Goal: Task Accomplishment & Management: Manage account settings

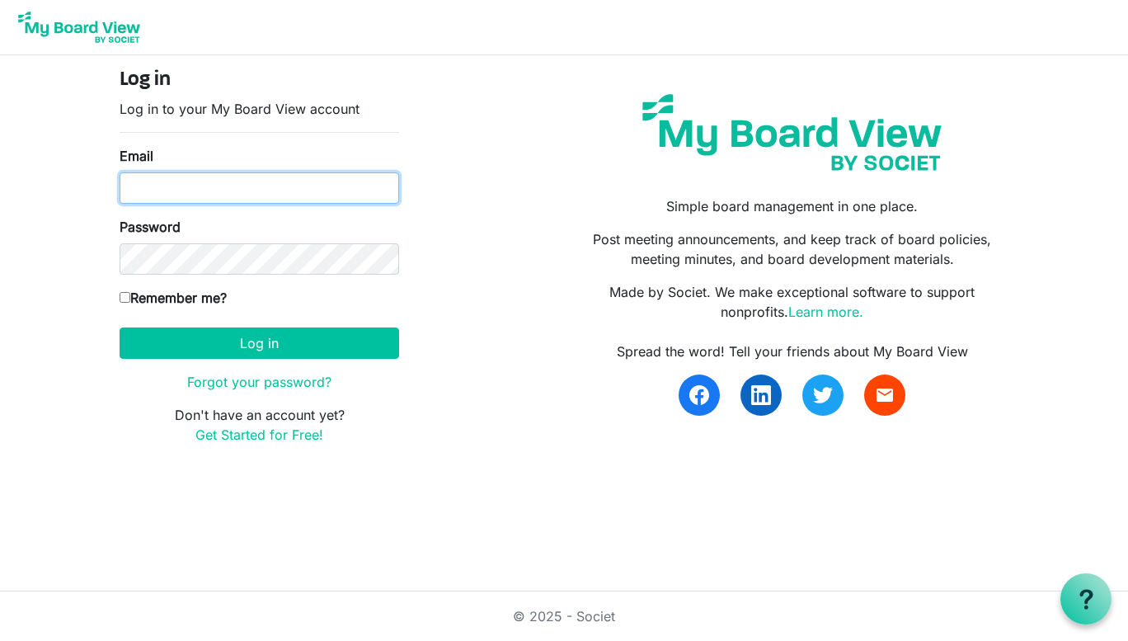
drag, startPoint x: 0, startPoint y: 0, endPoint x: 248, endPoint y: 185, distance: 309.8
click at [248, 185] on input "Email" at bounding box center [259, 187] width 279 height 31
type input "[EMAIL_ADDRESS][DOMAIN_NAME]"
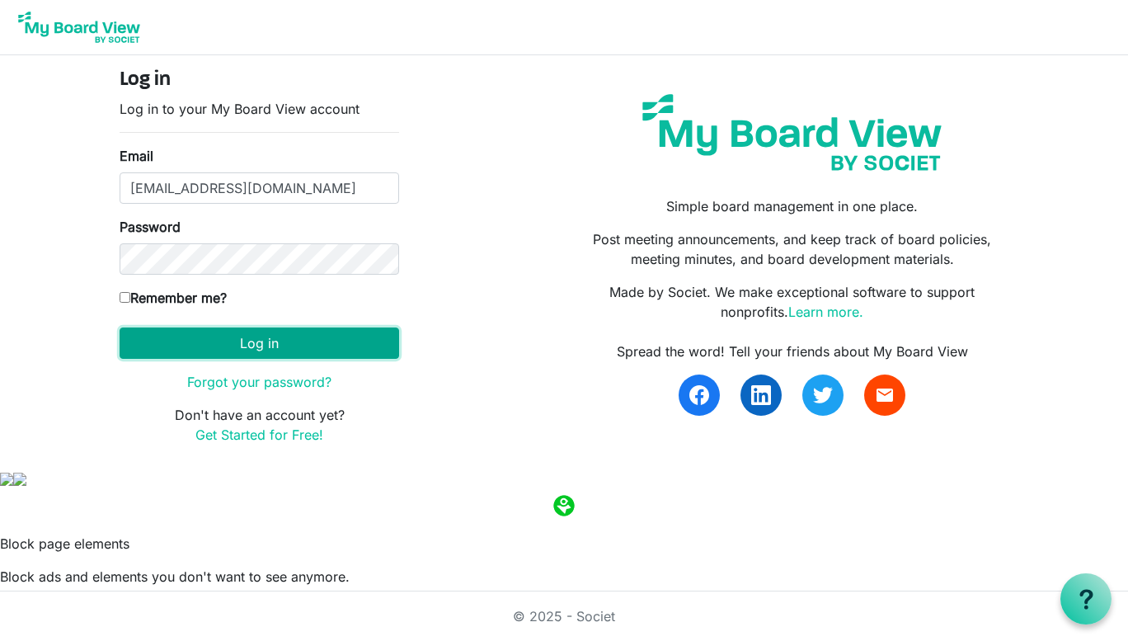
click at [273, 348] on button "Log in" at bounding box center [259, 342] width 279 height 31
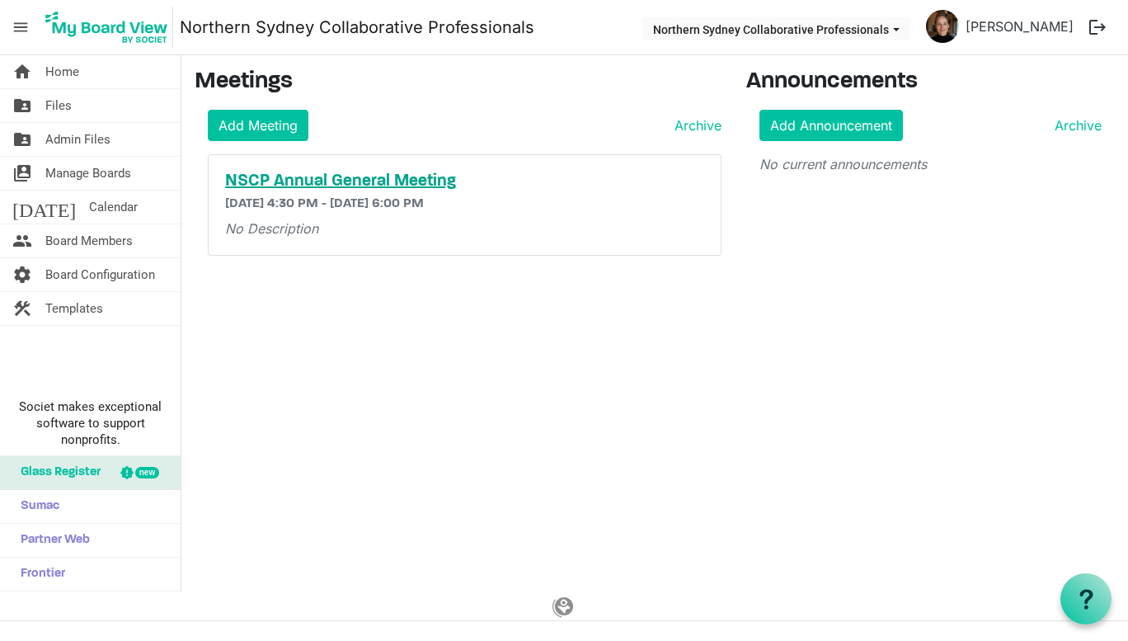
click at [419, 184] on h5 "NSCP Annual General Meeting" at bounding box center [464, 181] width 479 height 20
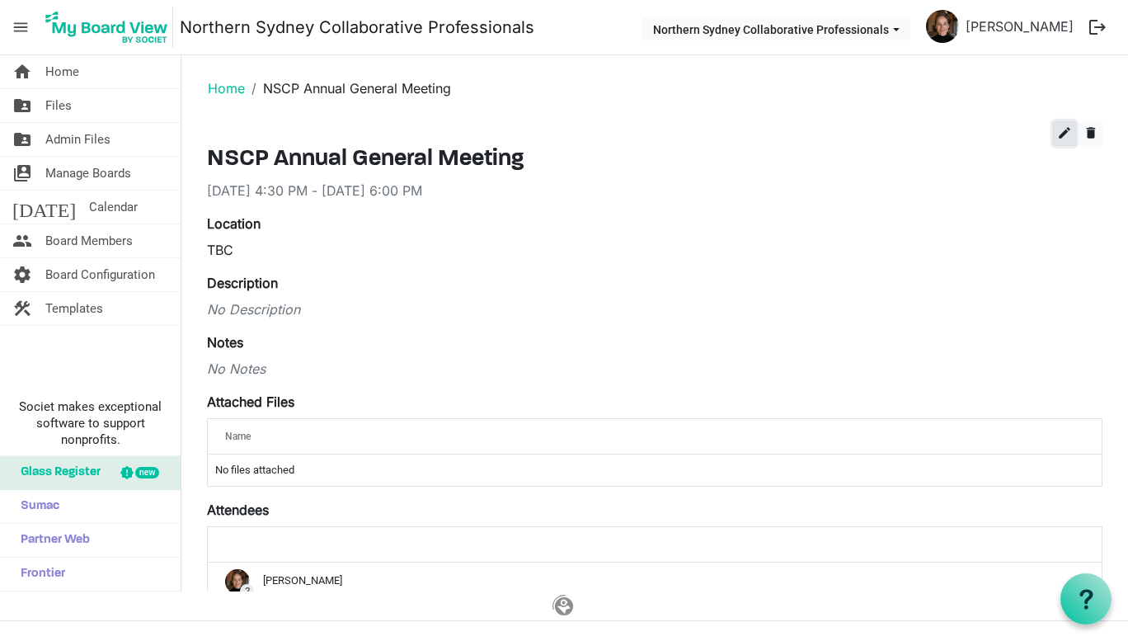
click at [1057, 131] on span "edit" at bounding box center [1064, 132] width 15 height 15
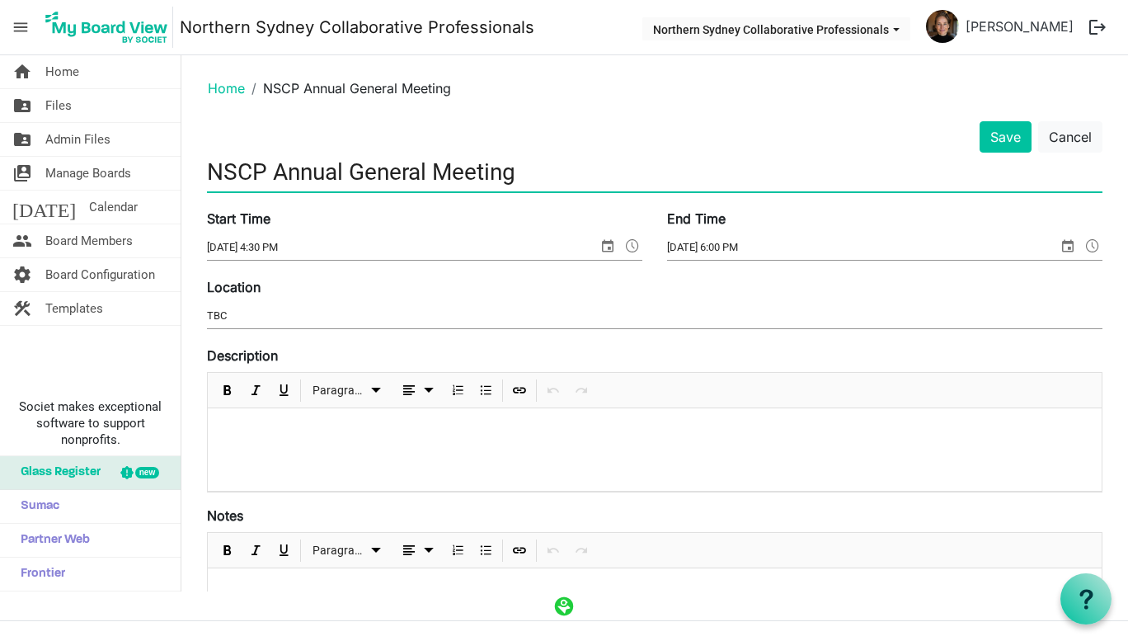
drag, startPoint x: 519, startPoint y: 170, endPoint x: 277, endPoint y: 175, distance: 242.4
click at [277, 175] on input "NSCP Annual General Meeting" at bounding box center [654, 172] width 895 height 39
type input "NSCP Meeting"
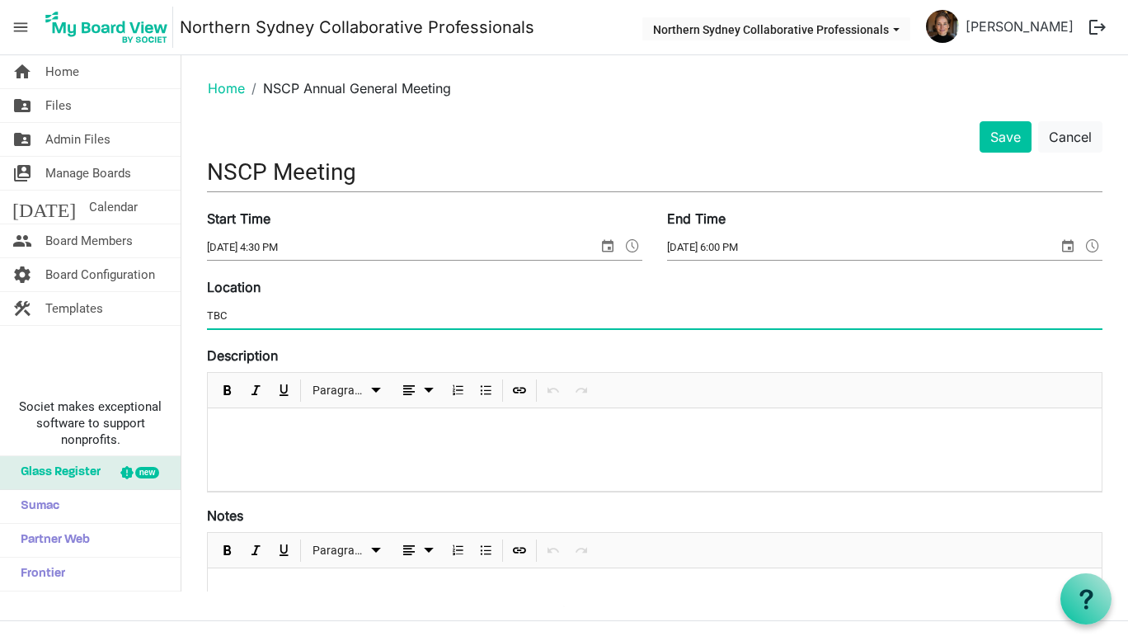
click at [262, 312] on input "TBC" at bounding box center [654, 315] width 895 height 25
type input "T"
type input "Online"
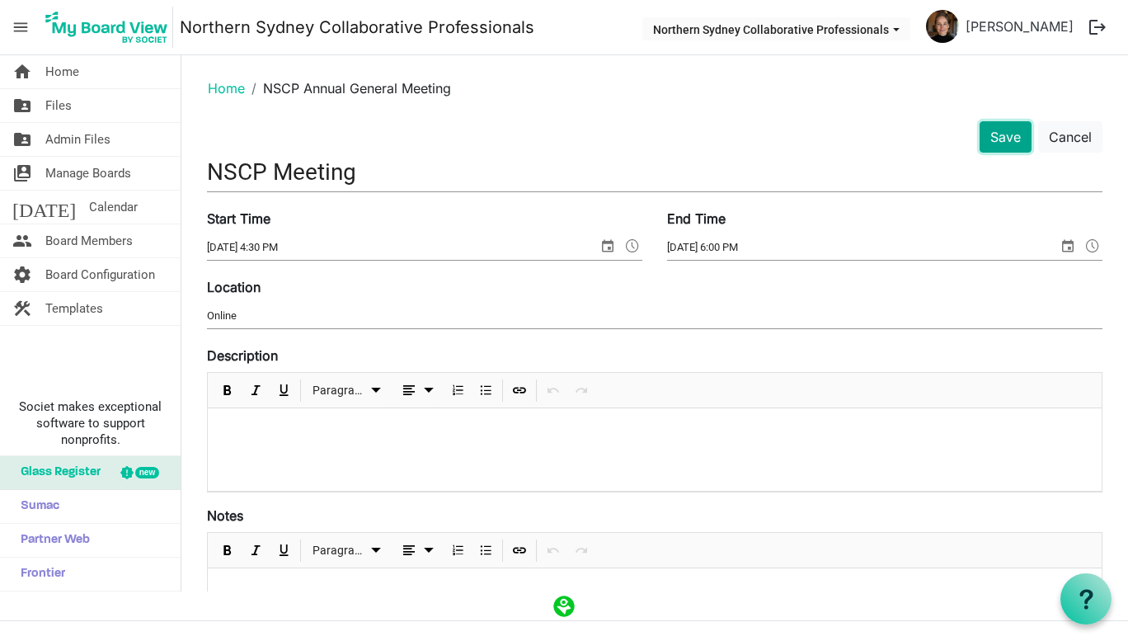
click at [1000, 124] on button "Save" at bounding box center [1005, 136] width 52 height 31
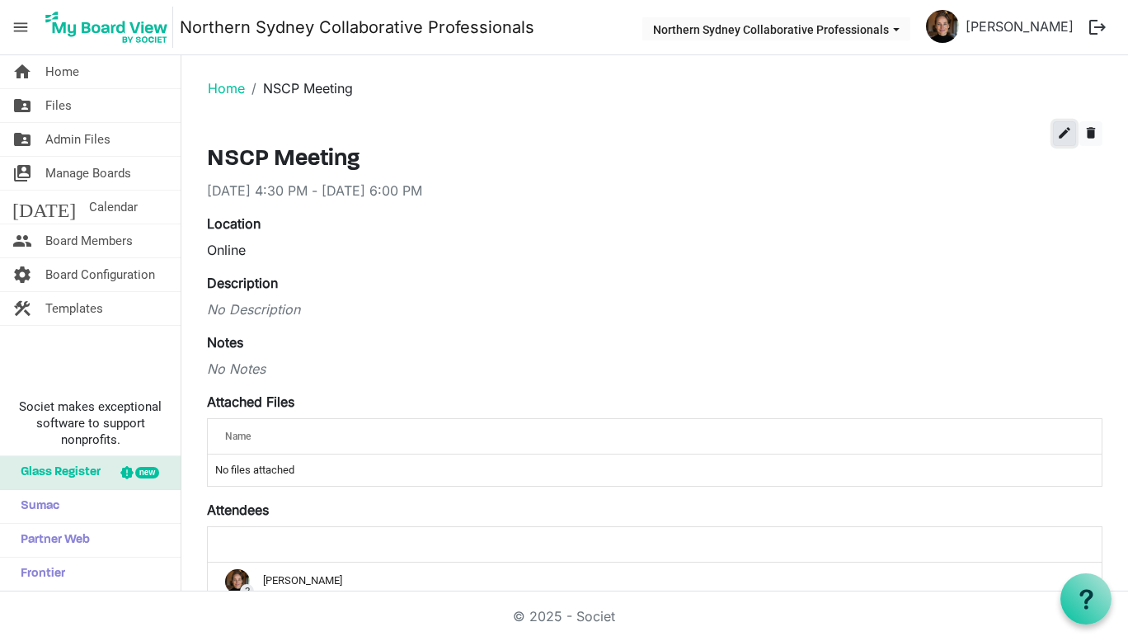
click at [1057, 131] on span "edit" at bounding box center [1064, 132] width 15 height 15
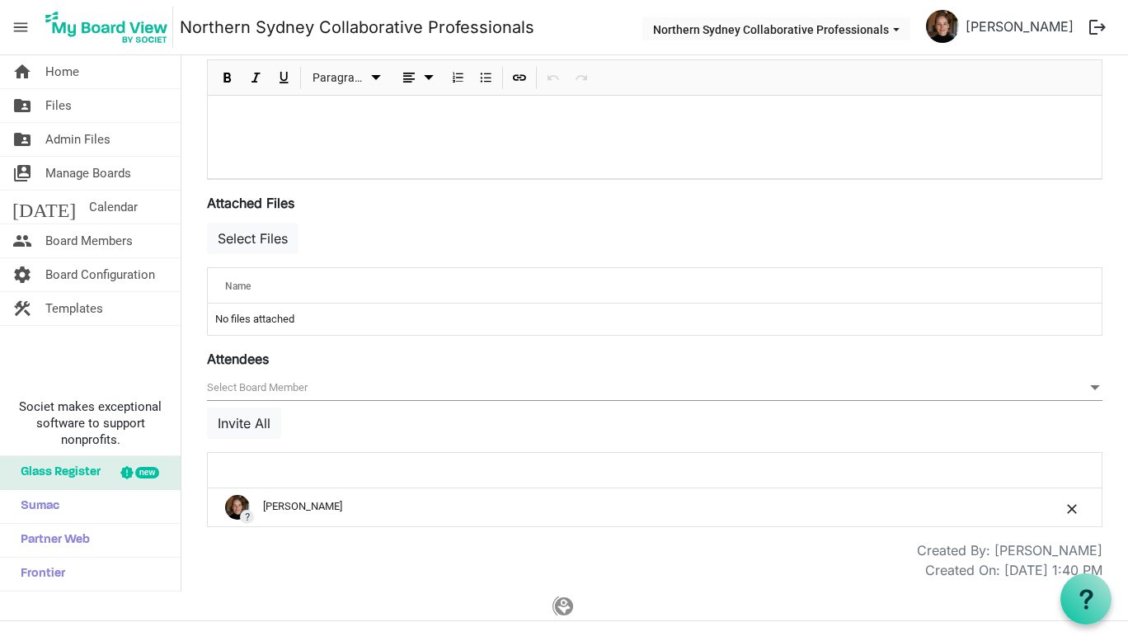
scroll to position [474, 0]
click at [241, 236] on button "Select Files" at bounding box center [253, 236] width 92 height 31
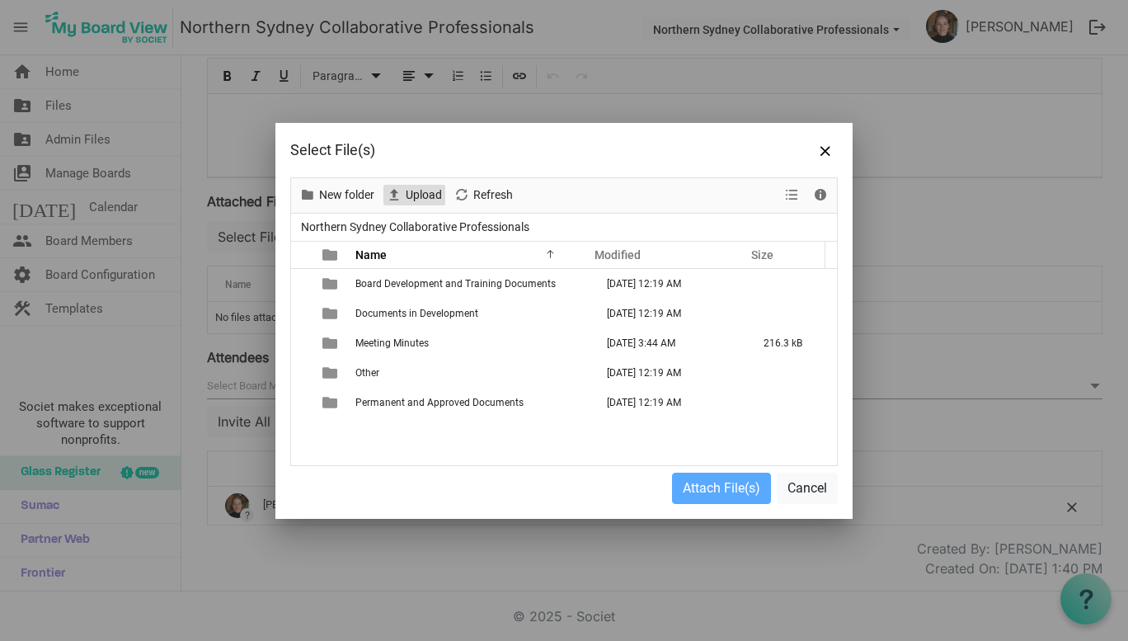
click at [436, 198] on span "Upload" at bounding box center [424, 195] width 40 height 21
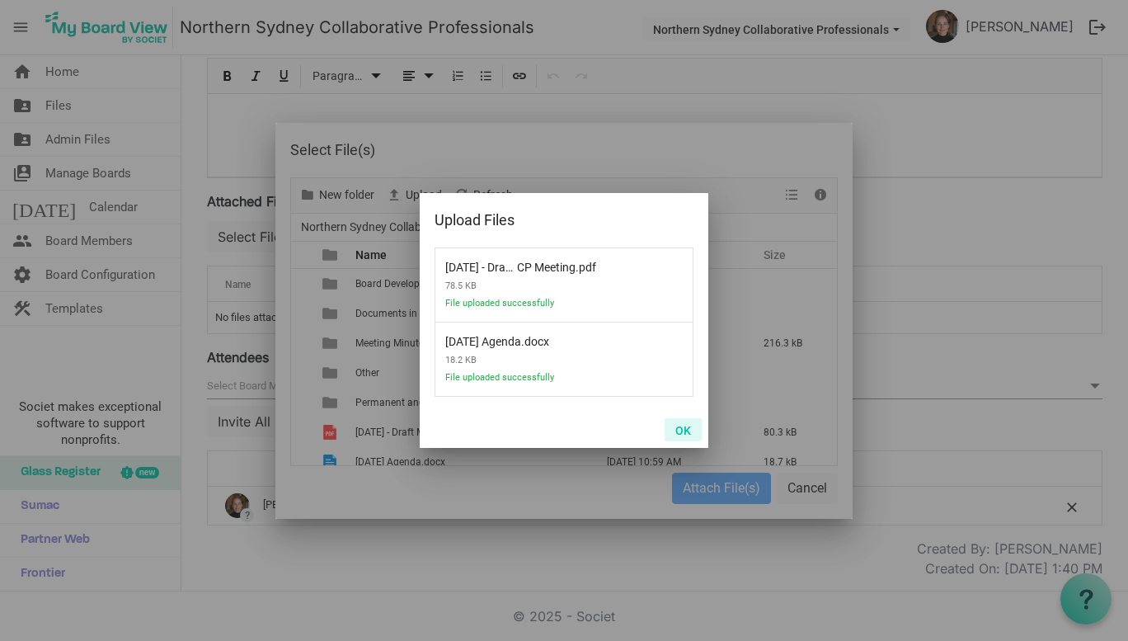
click at [685, 430] on button "OK" at bounding box center [682, 429] width 37 height 23
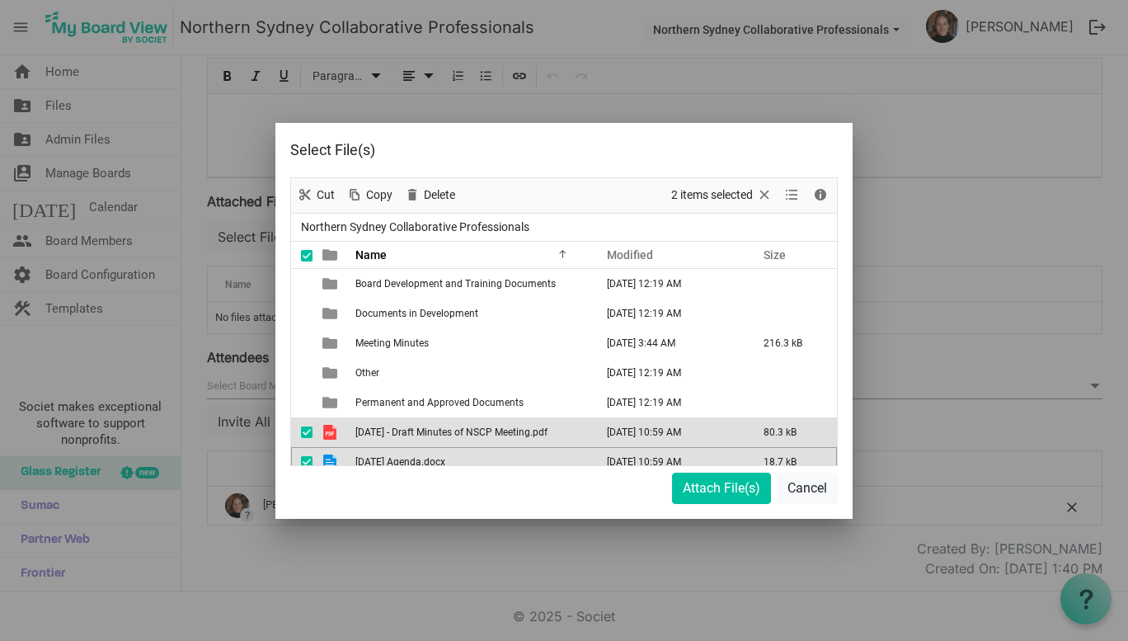
scroll to position [12, 0]
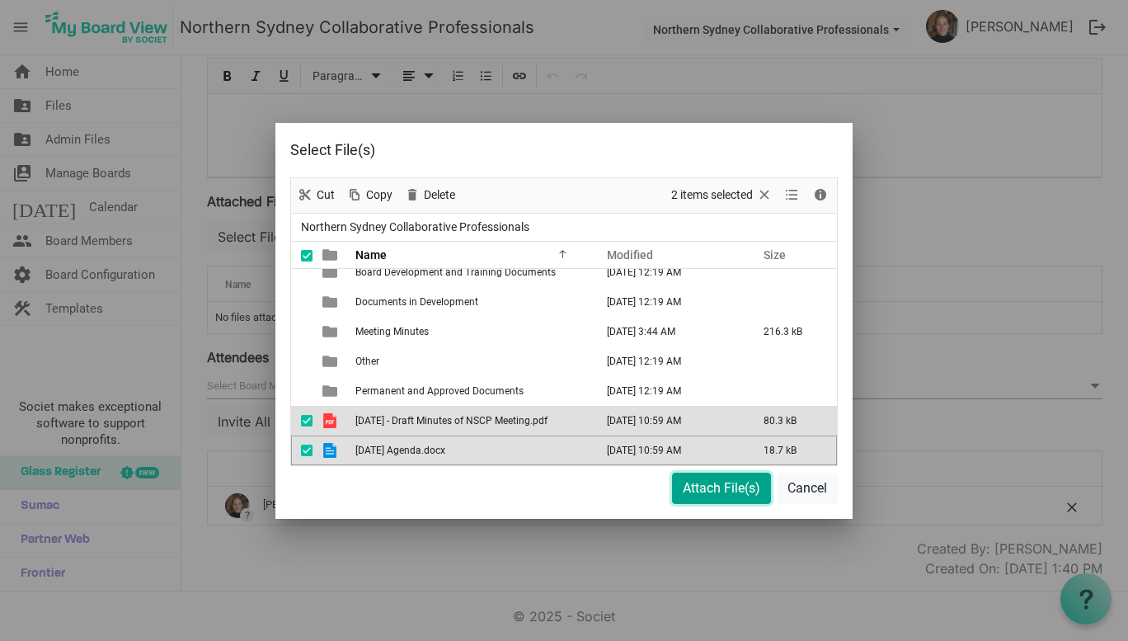
click at [716, 495] on button "Attach File(s)" at bounding box center [721, 487] width 99 height 31
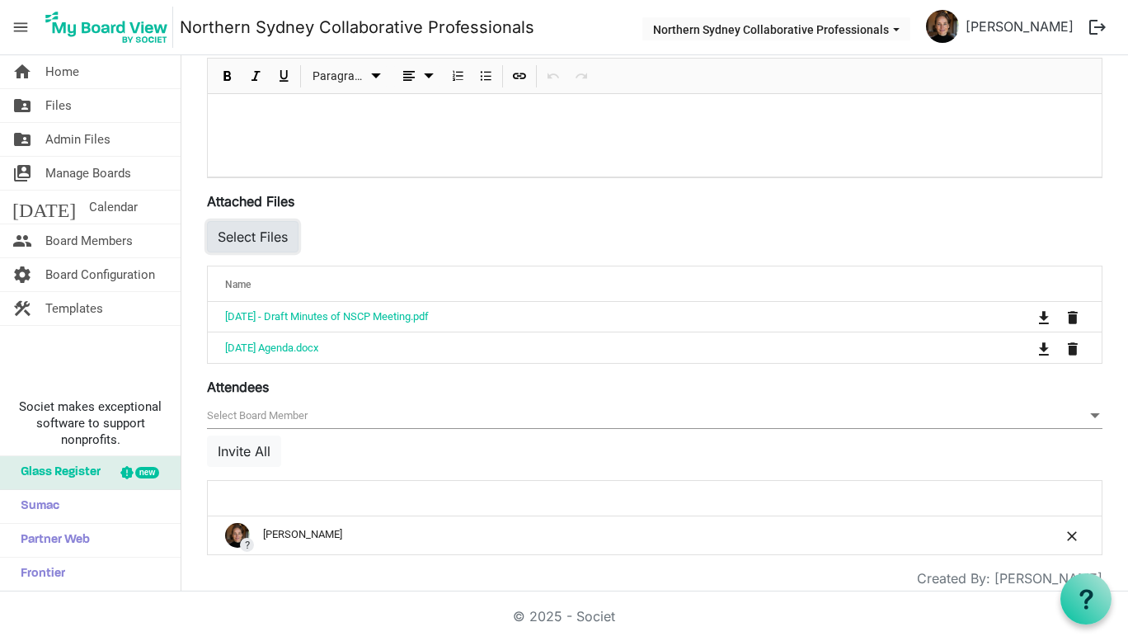
click at [242, 231] on button "Select Files" at bounding box center [253, 236] width 92 height 31
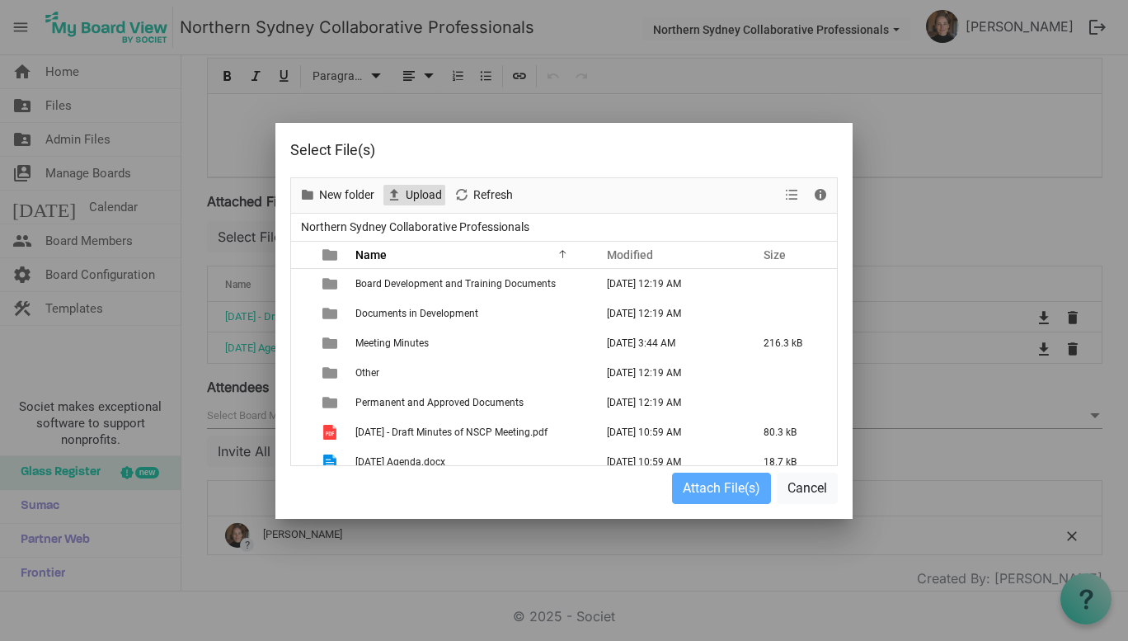
click at [432, 194] on span "Upload" at bounding box center [424, 195] width 40 height 21
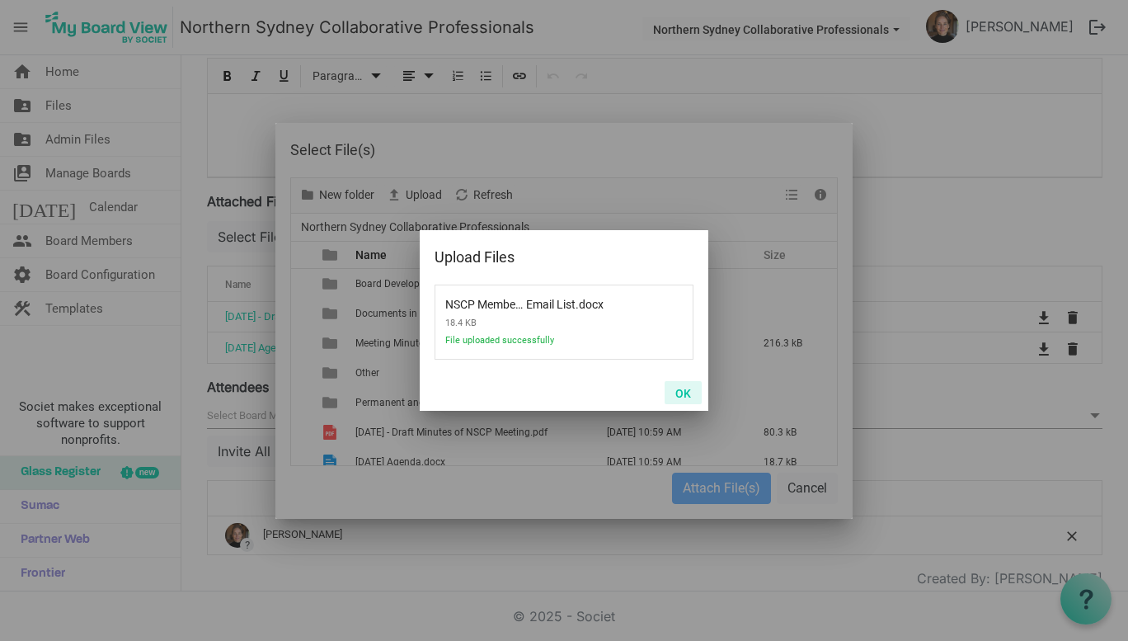
click at [686, 387] on button "OK" at bounding box center [682, 392] width 37 height 23
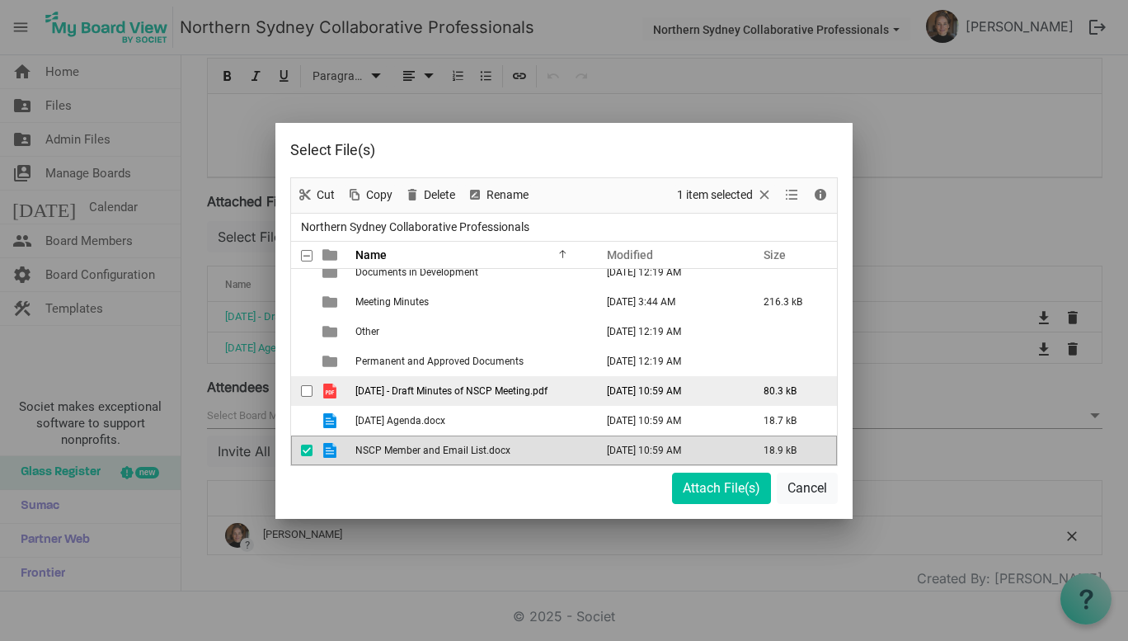
click at [312, 391] on div "checkbox" at bounding box center [311, 391] width 20 height 16
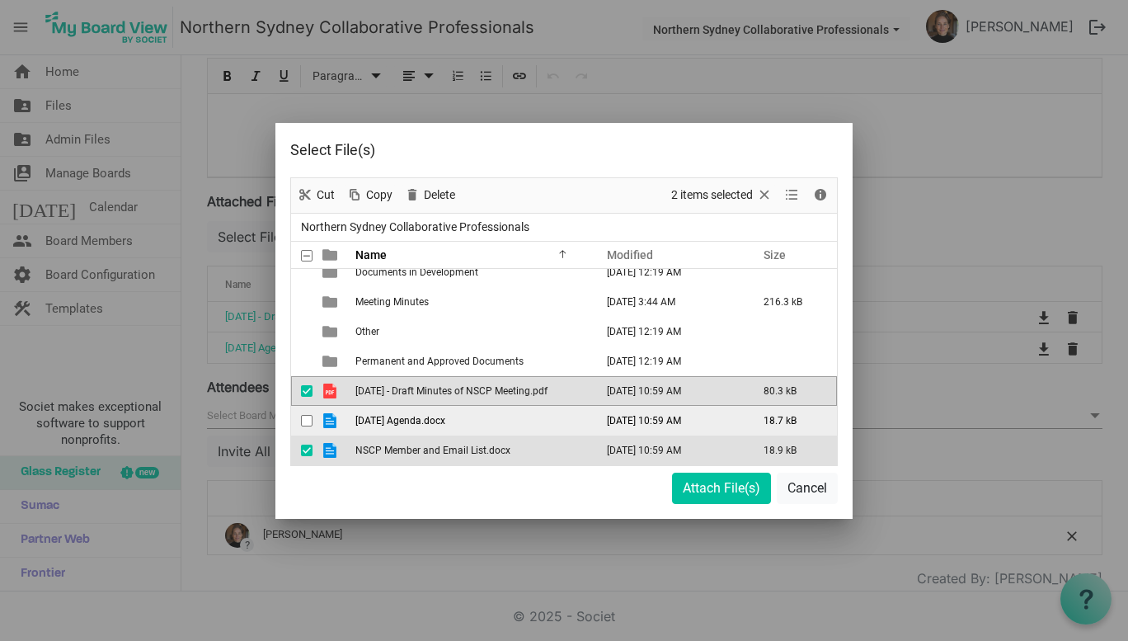
click at [303, 420] on span "checkbox" at bounding box center [307, 421] width 12 height 12
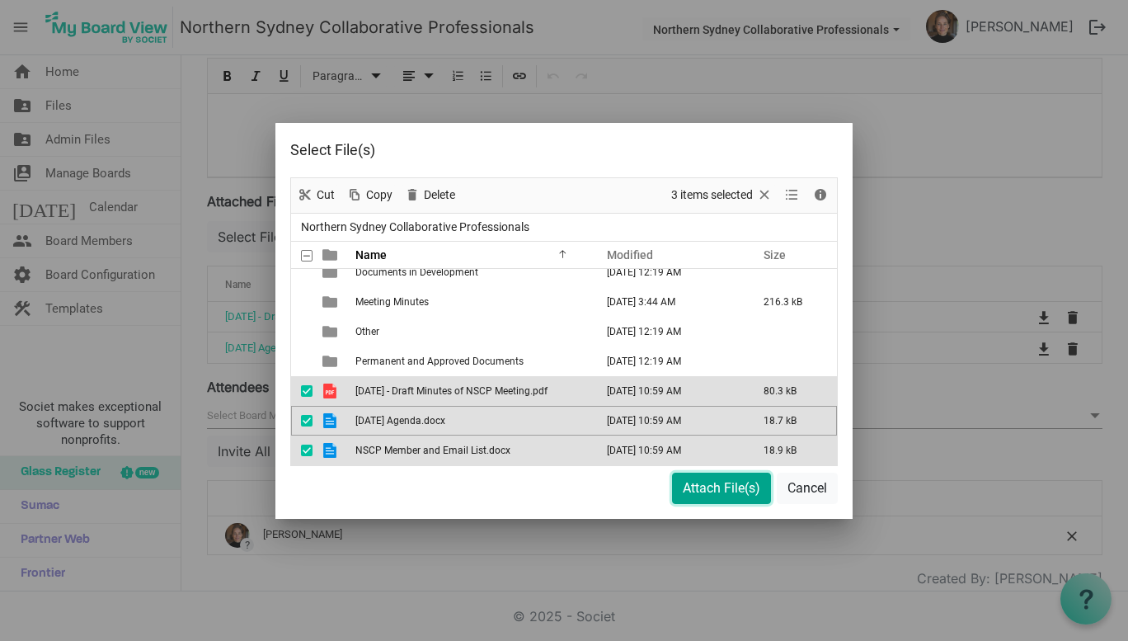
click at [725, 486] on button "Attach File(s)" at bounding box center [721, 487] width 99 height 31
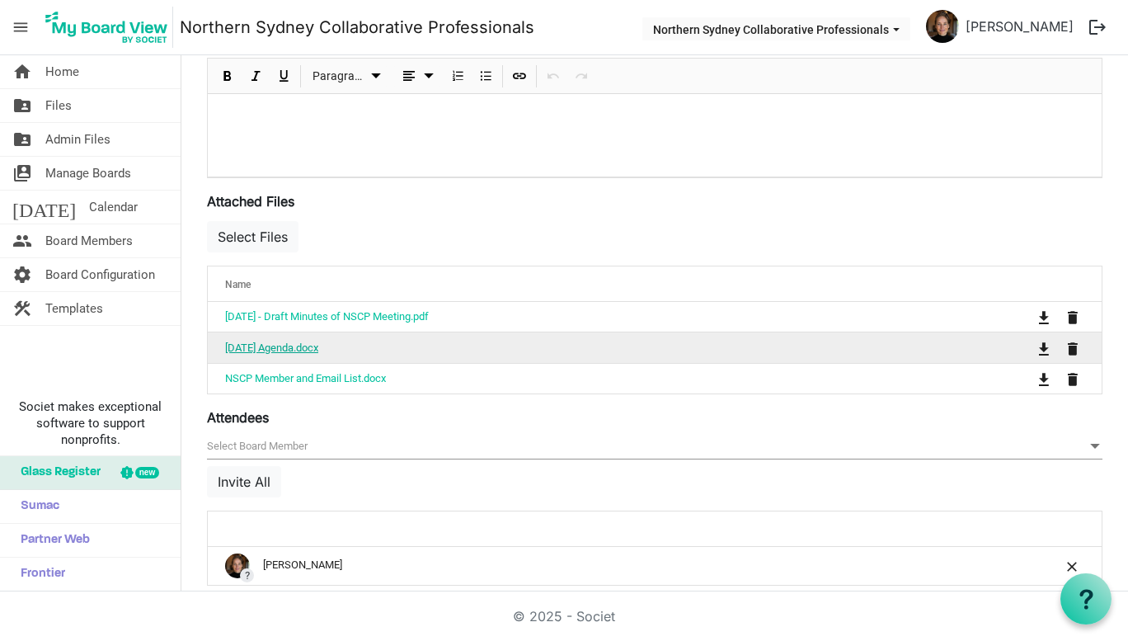
drag, startPoint x: 293, startPoint y: 344, endPoint x: 271, endPoint y: 350, distance: 22.2
click at [271, 350] on link "[DATE] Agenda.docx" at bounding box center [271, 347] width 93 height 12
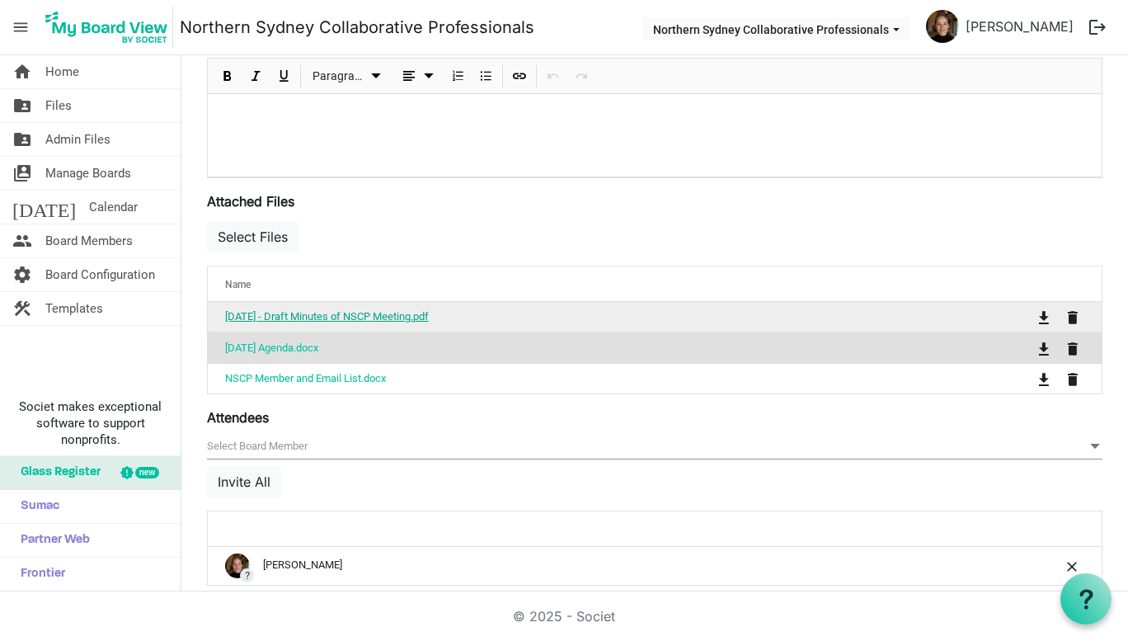
click at [335, 314] on link "[DATE] - Draft Minutes of NSCP Meeting.pdf" at bounding box center [327, 316] width 204 height 12
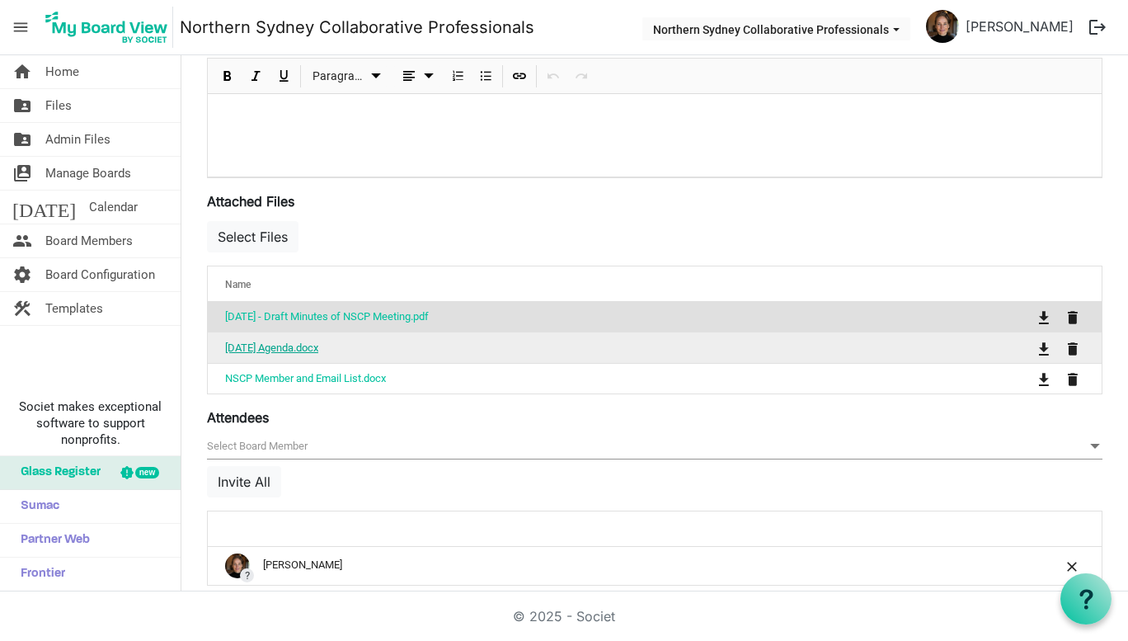
click at [287, 346] on link "[DATE] Agenda.docx" at bounding box center [271, 347] width 93 height 12
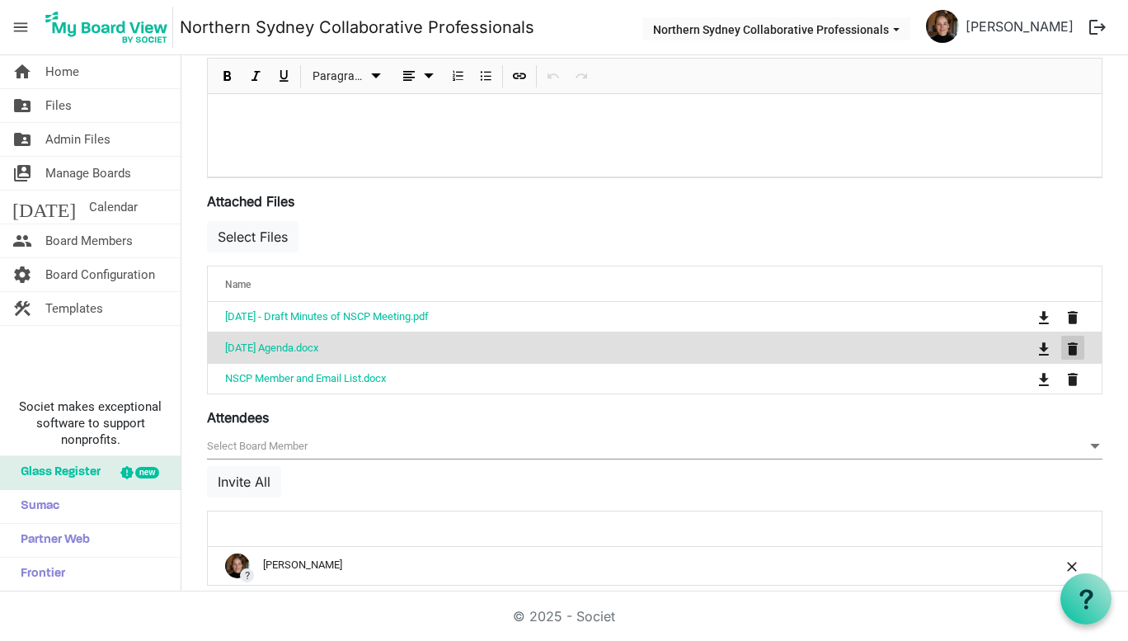
click at [1068, 349] on span "is Command column column header" at bounding box center [1073, 348] width 10 height 13
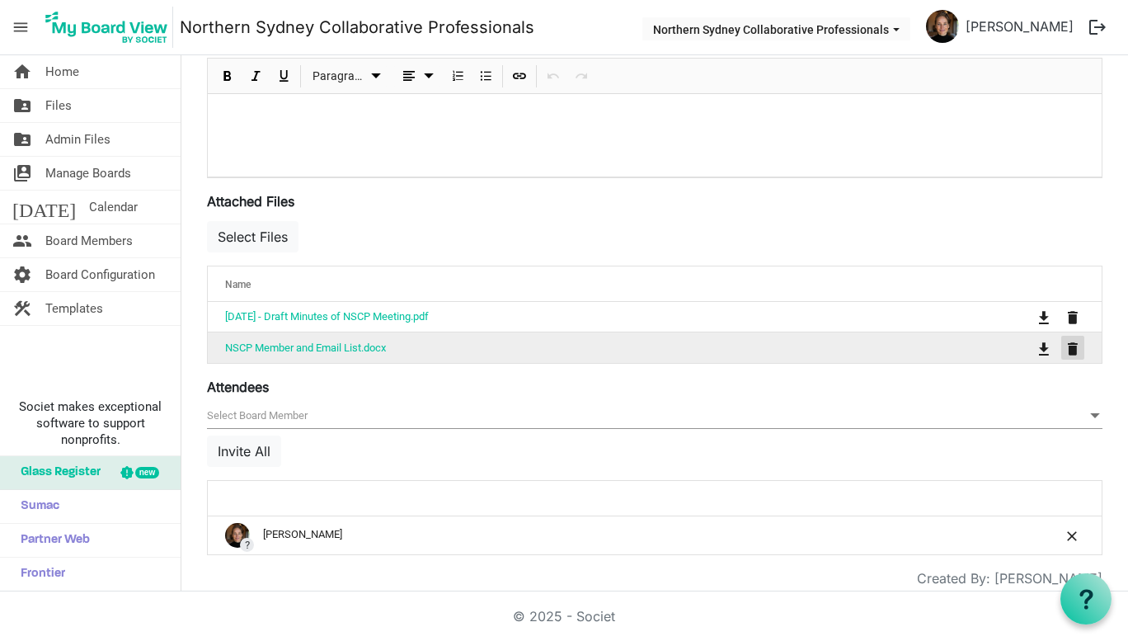
click at [1068, 349] on span "is Command column column header" at bounding box center [1073, 348] width 10 height 13
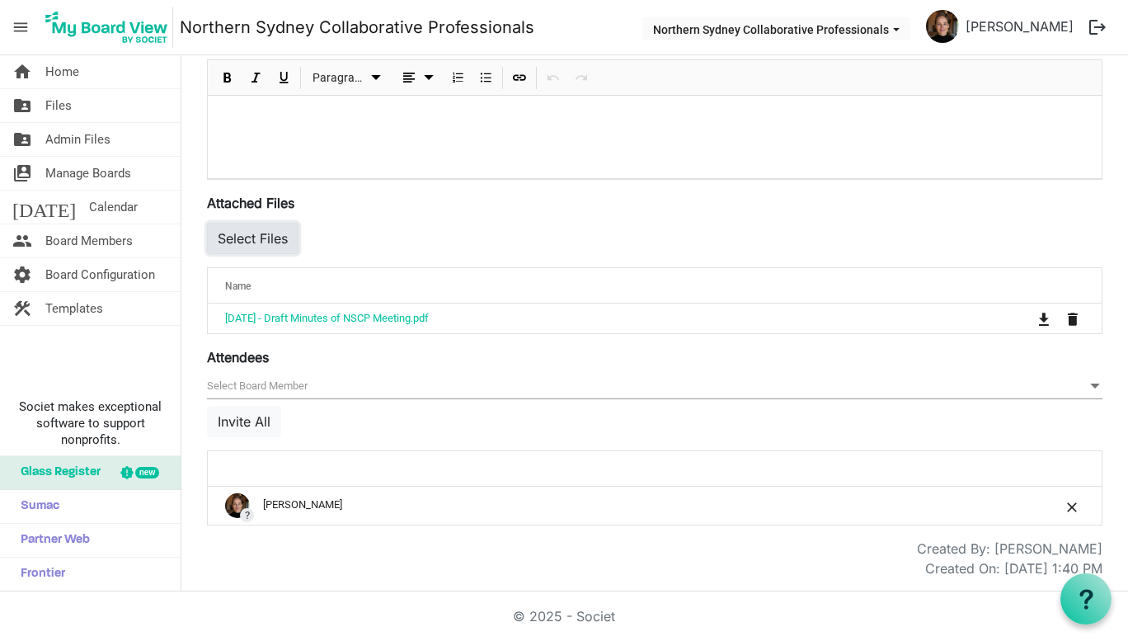
drag, startPoint x: 250, startPoint y: 232, endPoint x: 226, endPoint y: 234, distance: 24.0
click at [226, 234] on button "Select Files" at bounding box center [253, 238] width 92 height 31
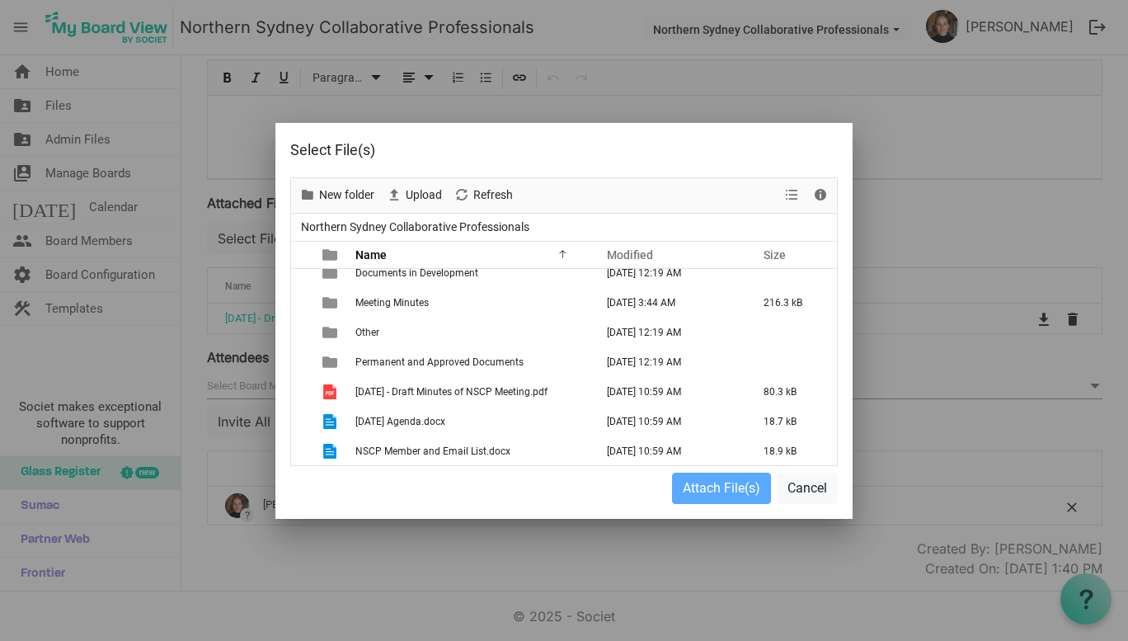
scroll to position [41, 0]
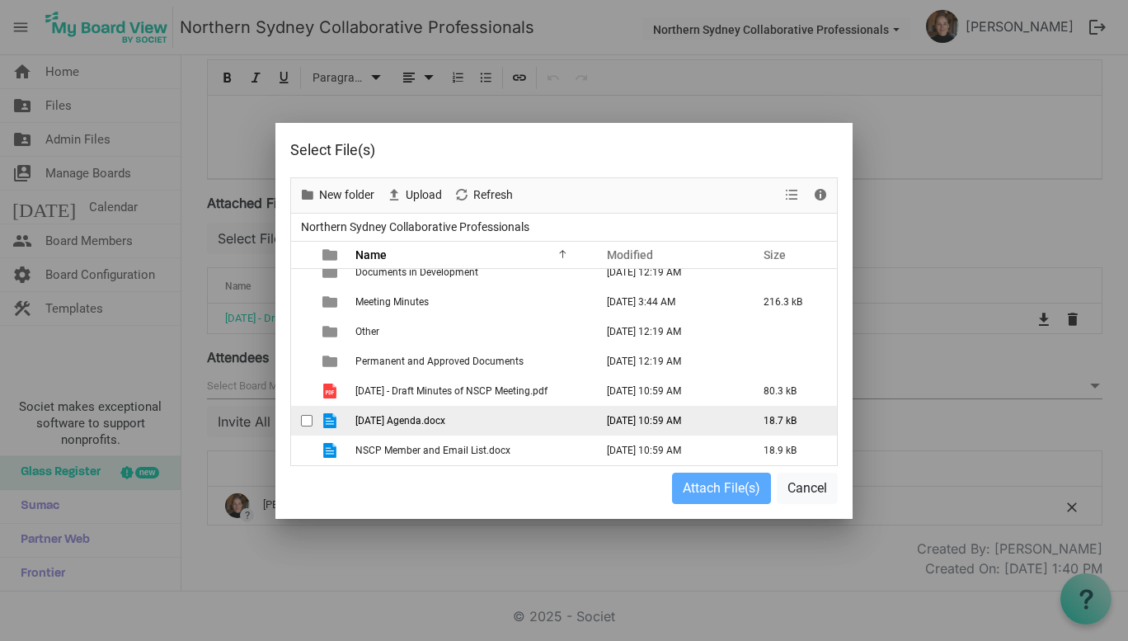
click at [760, 420] on td "18.7 kB" at bounding box center [791, 421] width 91 height 30
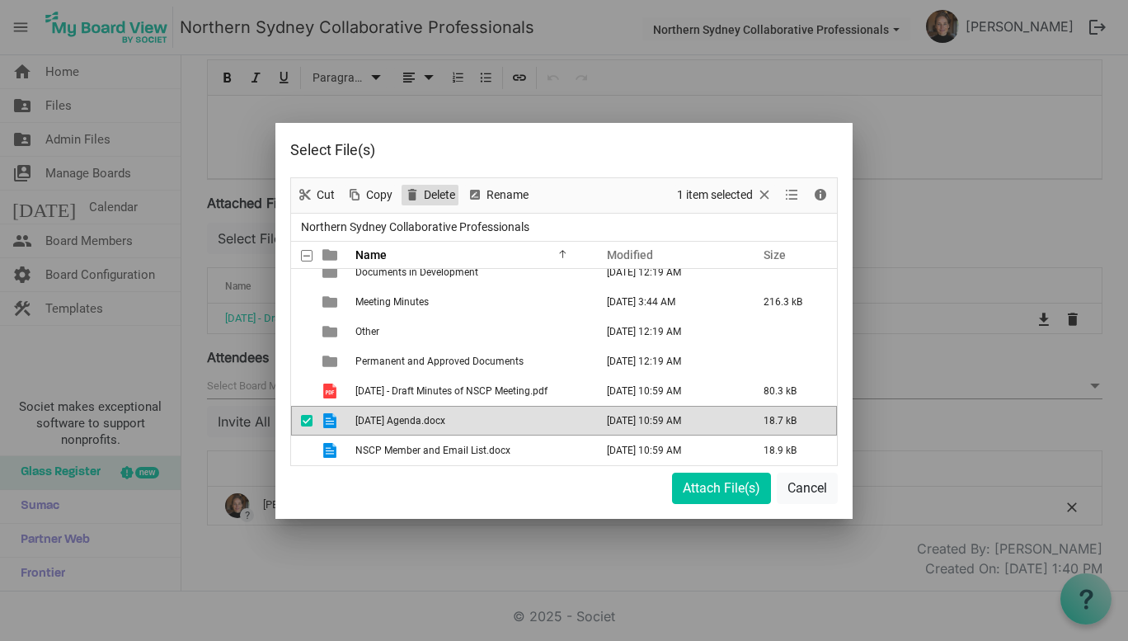
click at [443, 195] on span "Delete" at bounding box center [439, 195] width 35 height 21
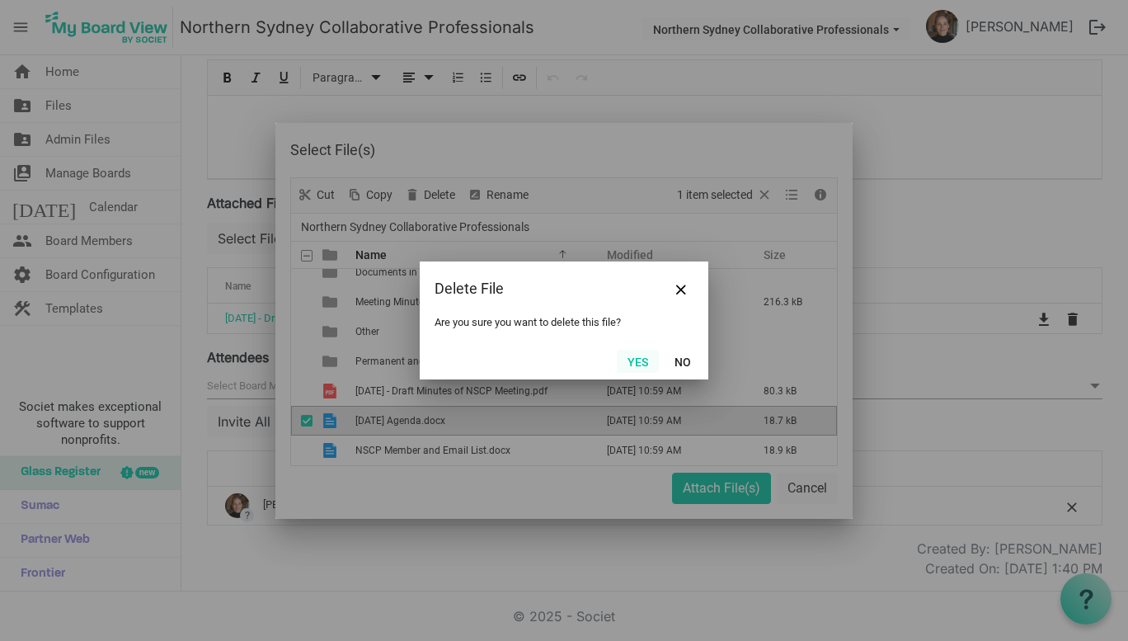
click at [632, 357] on button "Yes" at bounding box center [638, 361] width 42 height 23
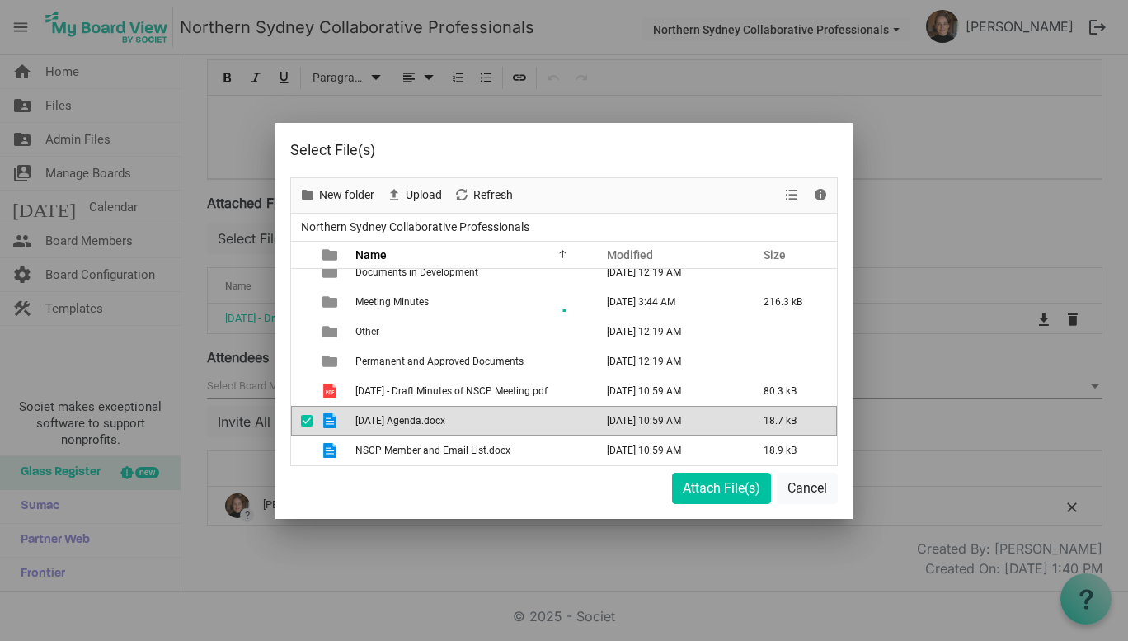
scroll to position [12, 0]
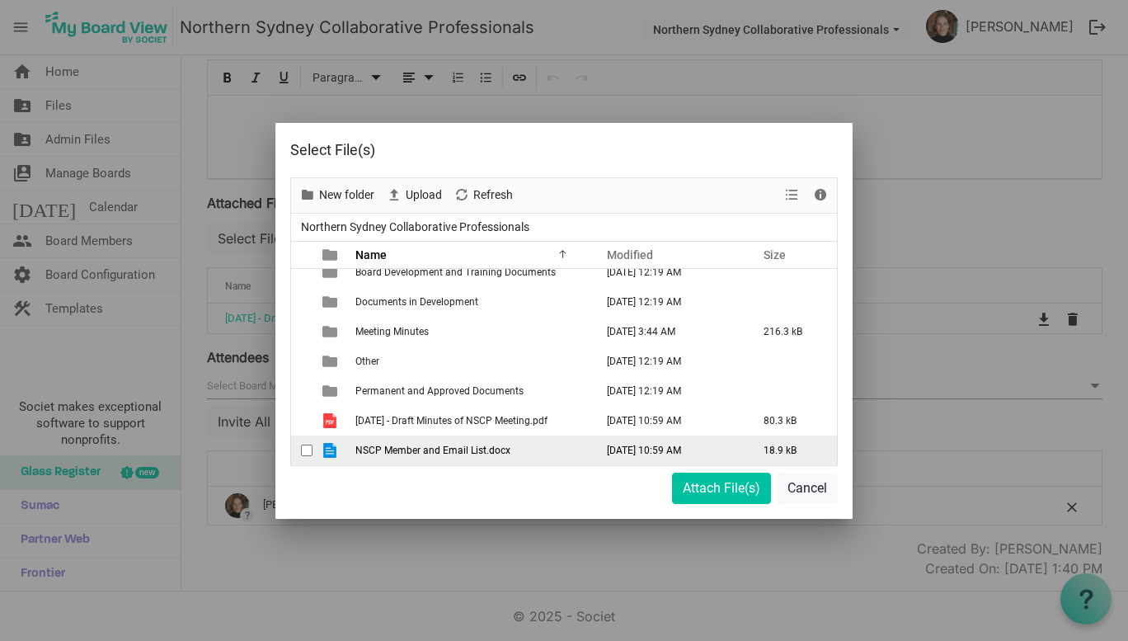
click at [652, 440] on td "[DATE] 10:59 AM" at bounding box center [667, 450] width 157 height 30
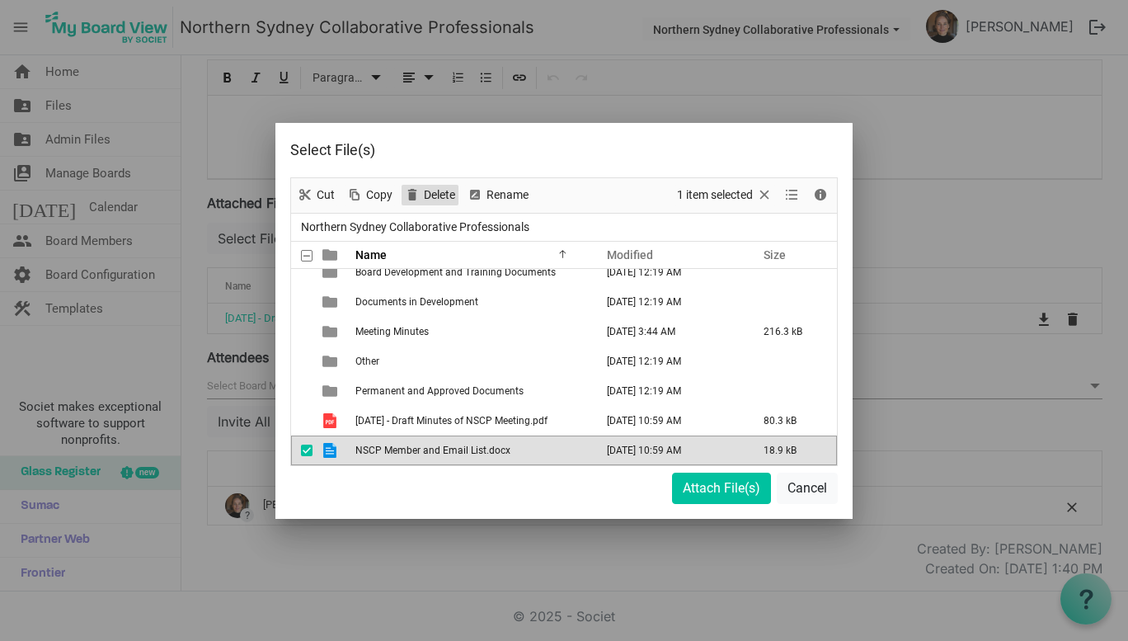
click at [435, 188] on span "Delete" at bounding box center [439, 195] width 35 height 21
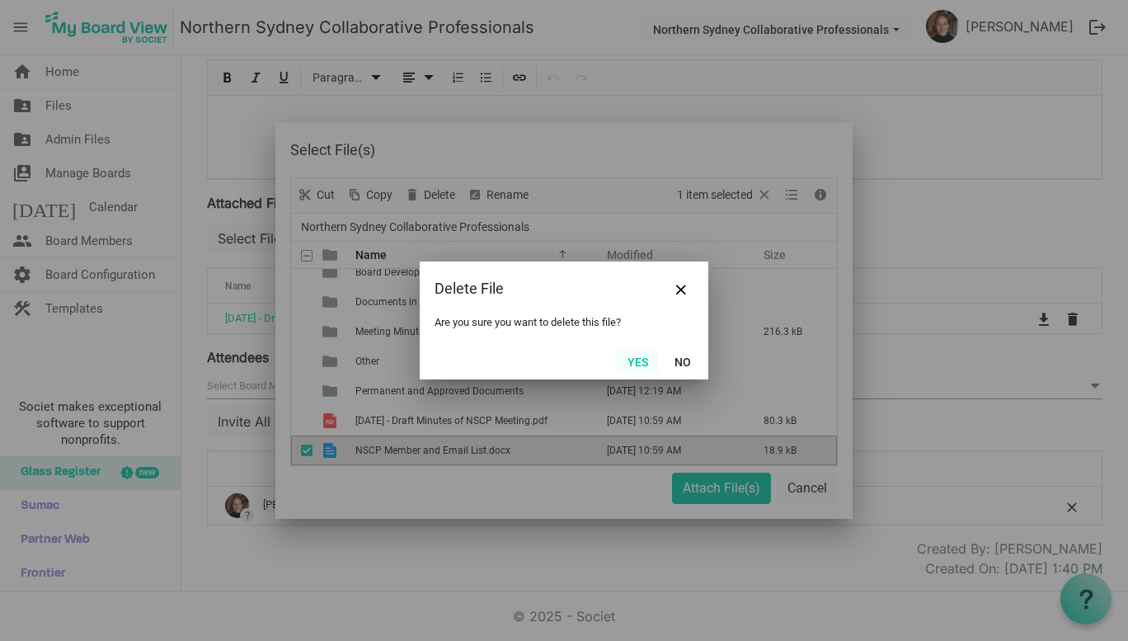
click at [631, 364] on button "Yes" at bounding box center [638, 361] width 42 height 23
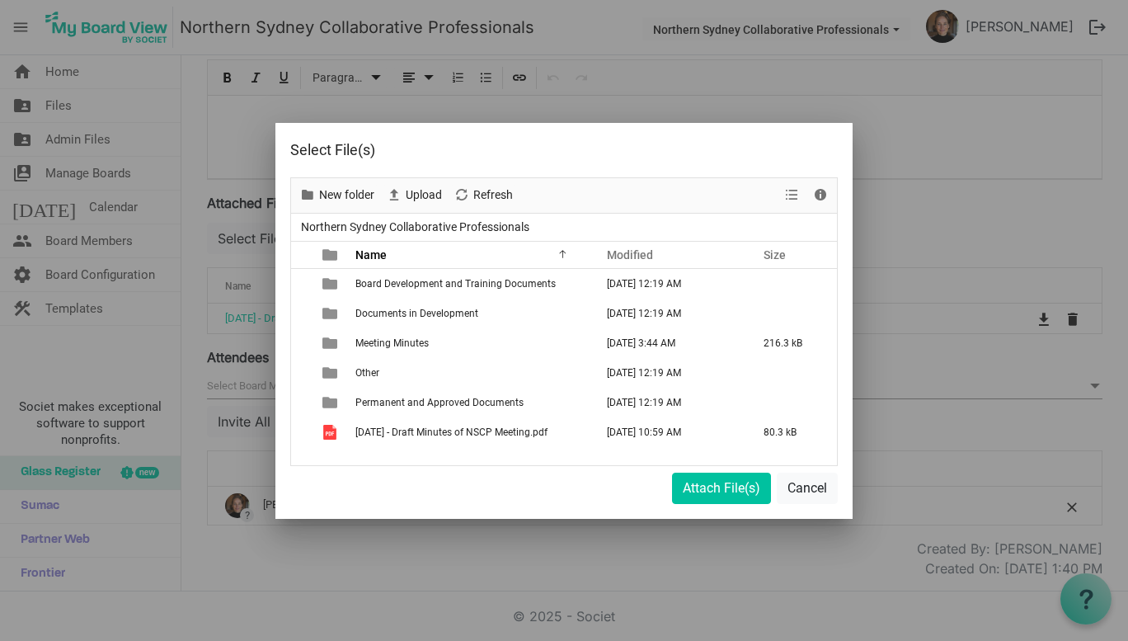
scroll to position [0, 0]
click at [723, 488] on button "Attach File(s)" at bounding box center [721, 487] width 99 height 31
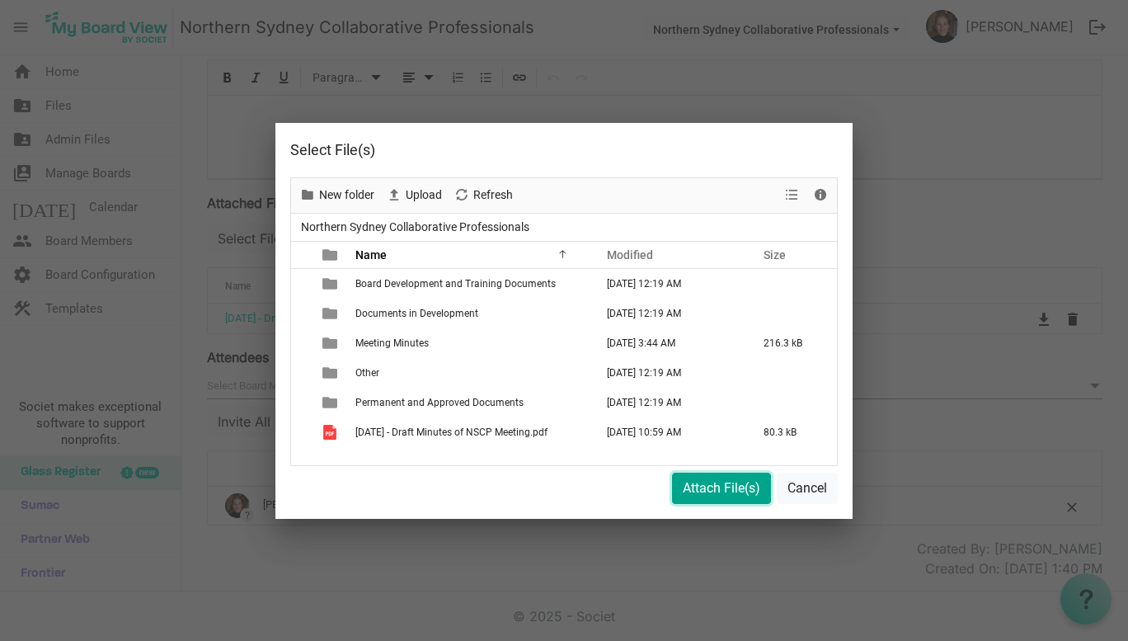
click at [723, 488] on button "Attach File(s)" at bounding box center [721, 487] width 99 height 31
click at [432, 190] on span "Upload" at bounding box center [424, 195] width 40 height 21
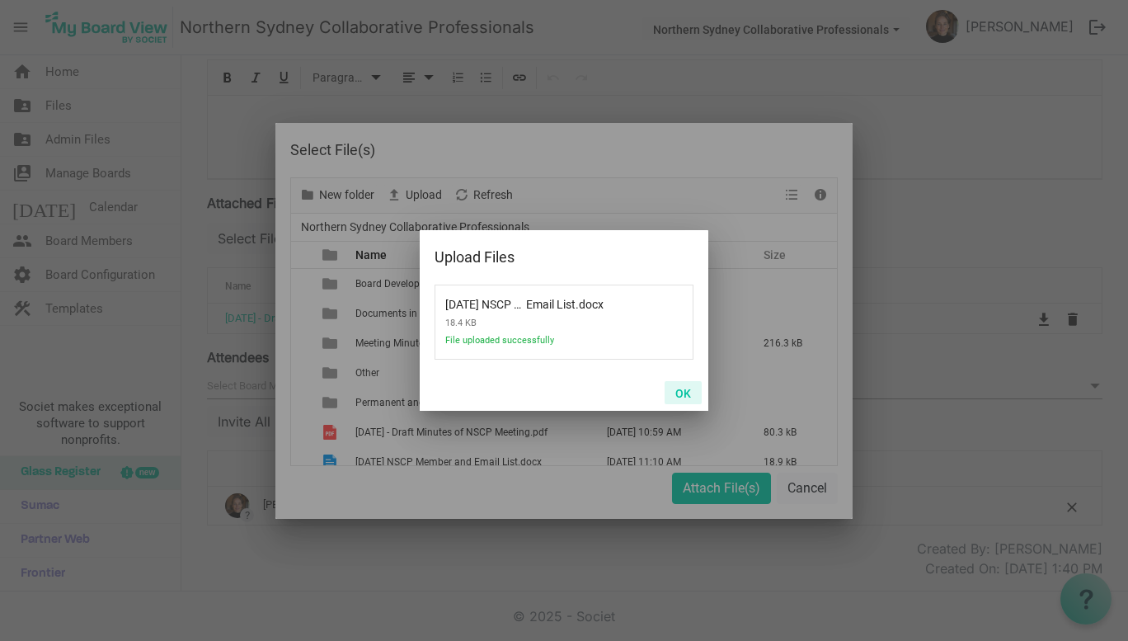
click at [687, 384] on button "OK" at bounding box center [682, 392] width 37 height 23
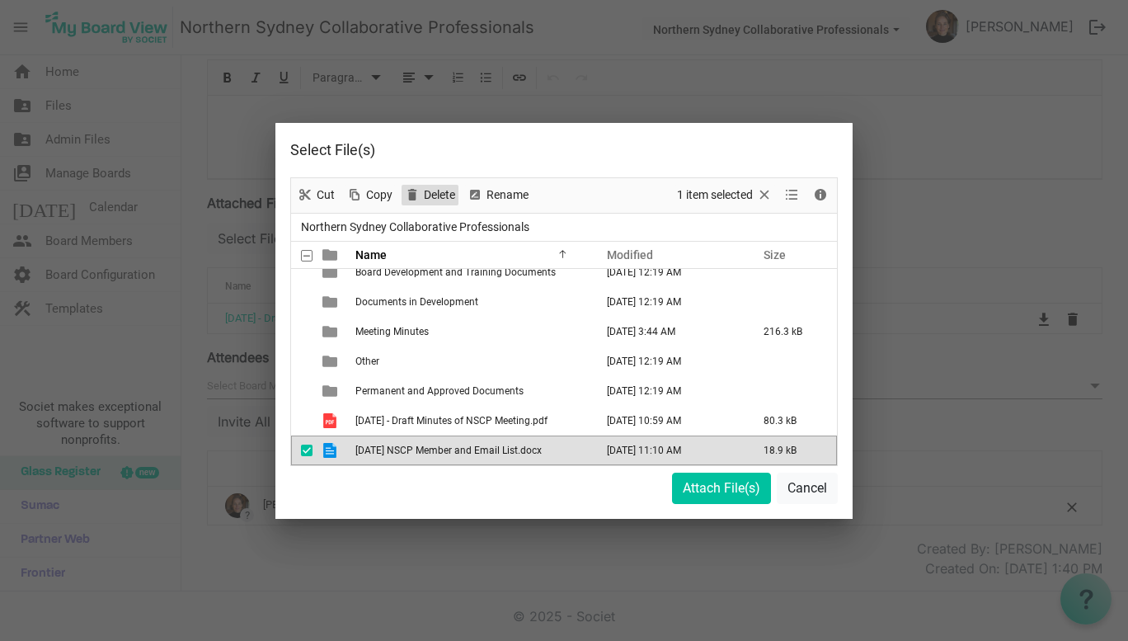
click at [434, 185] on span "Delete" at bounding box center [439, 195] width 35 height 21
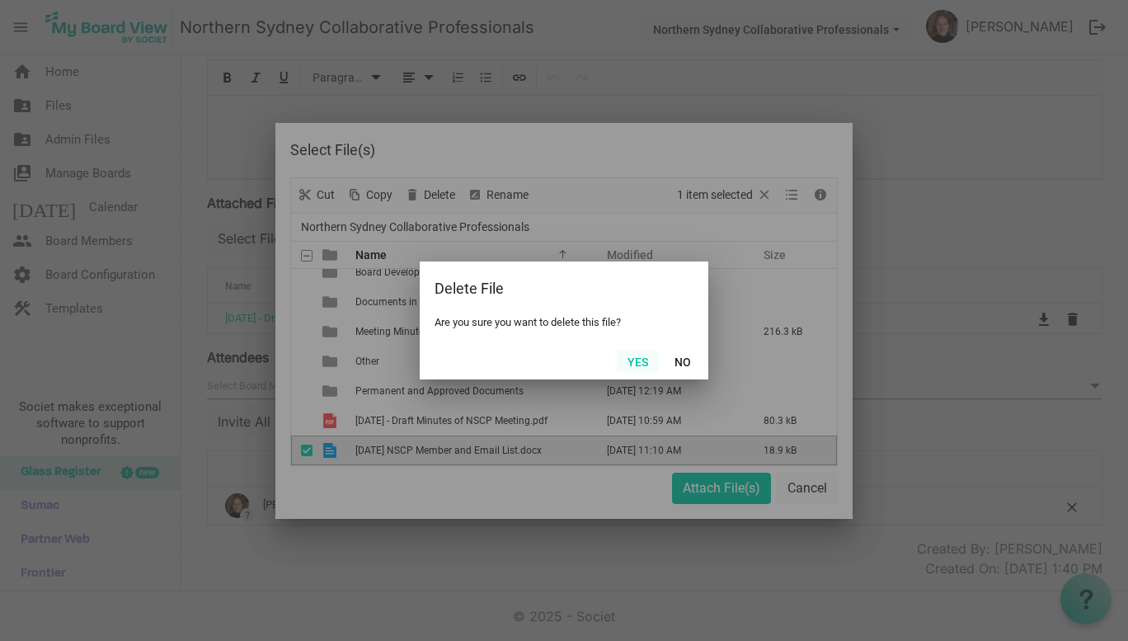
click at [639, 367] on button "Yes" at bounding box center [638, 361] width 42 height 23
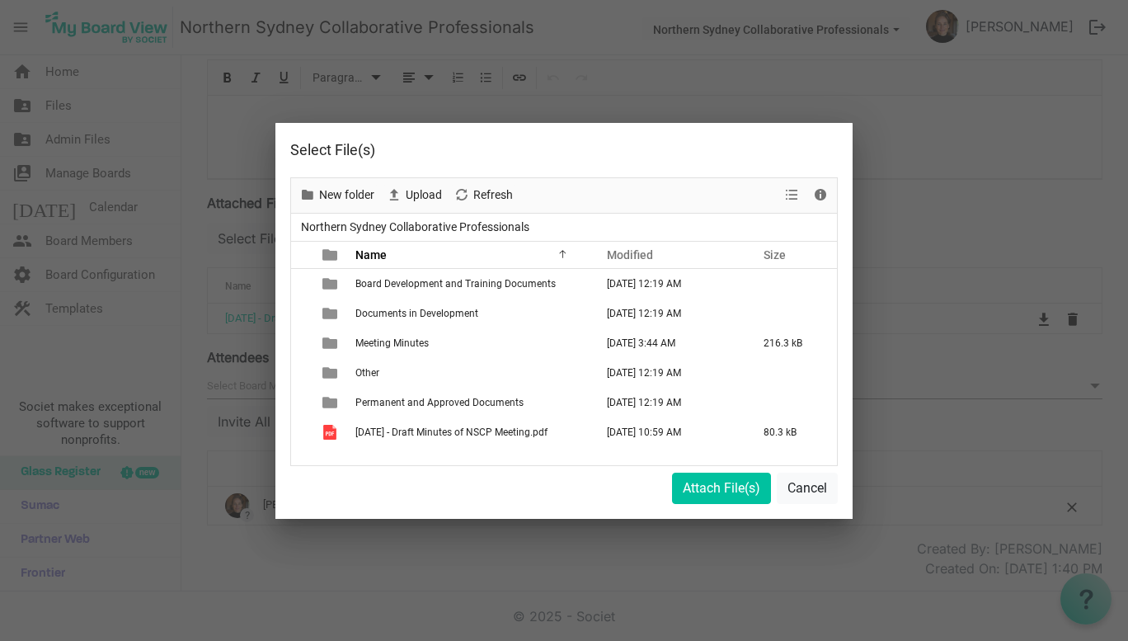
scroll to position [0, 0]
click at [715, 482] on button "Attach File(s)" at bounding box center [721, 487] width 99 height 31
click at [421, 193] on span "Upload" at bounding box center [424, 195] width 40 height 21
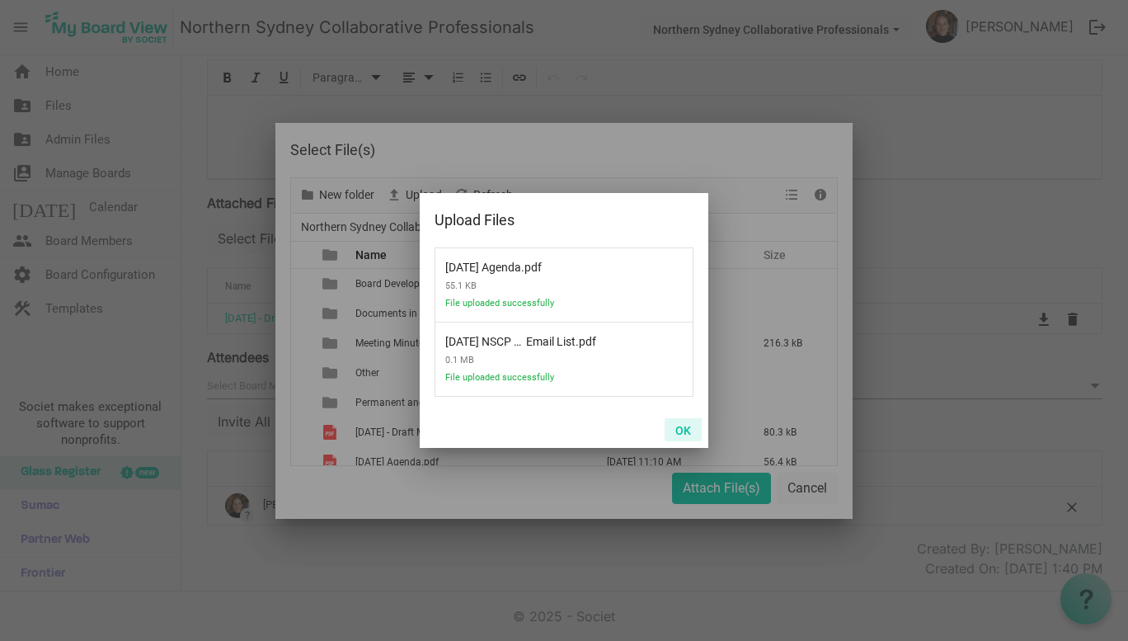
click at [684, 426] on button "OK" at bounding box center [682, 429] width 37 height 23
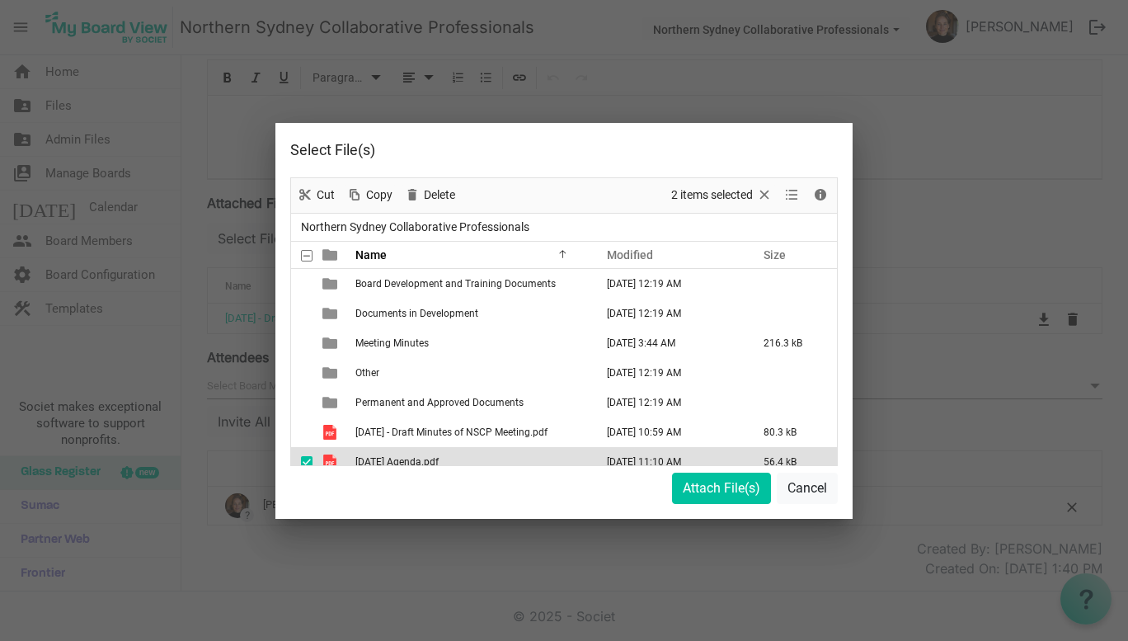
scroll to position [41, 0]
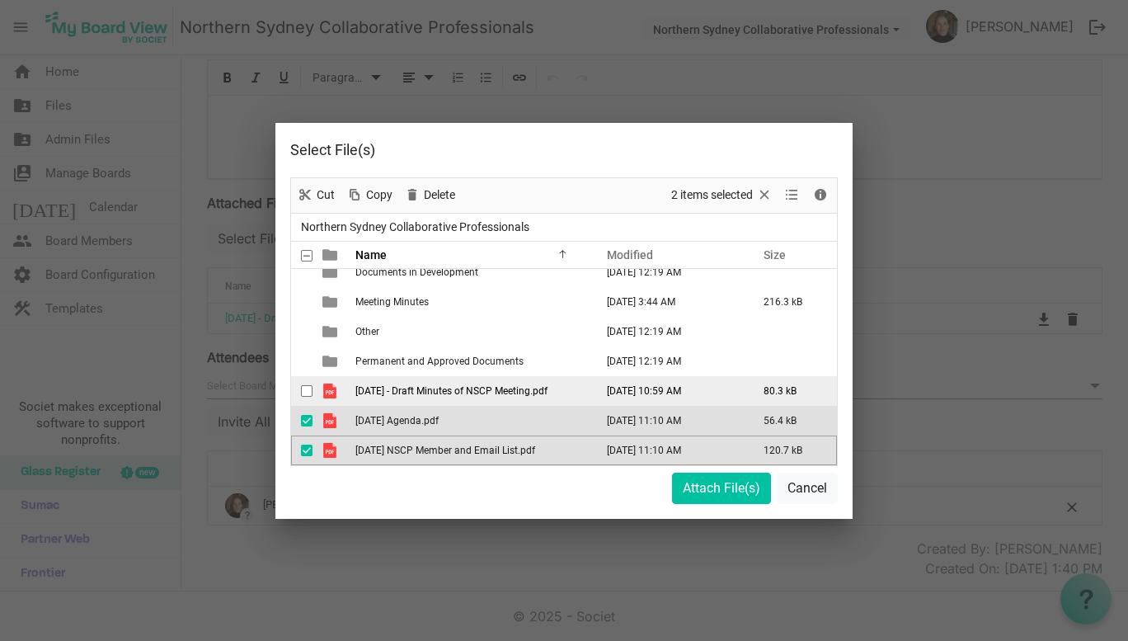
click at [308, 392] on span "checkbox" at bounding box center [307, 391] width 12 height 12
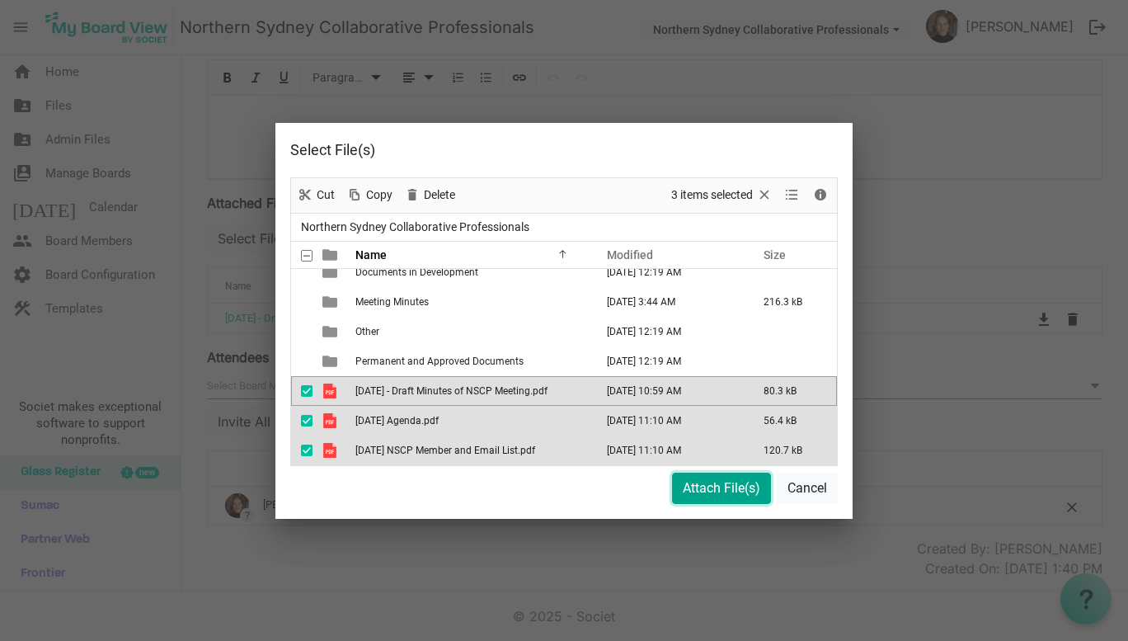
click at [704, 491] on button "Attach File(s)" at bounding box center [721, 487] width 99 height 31
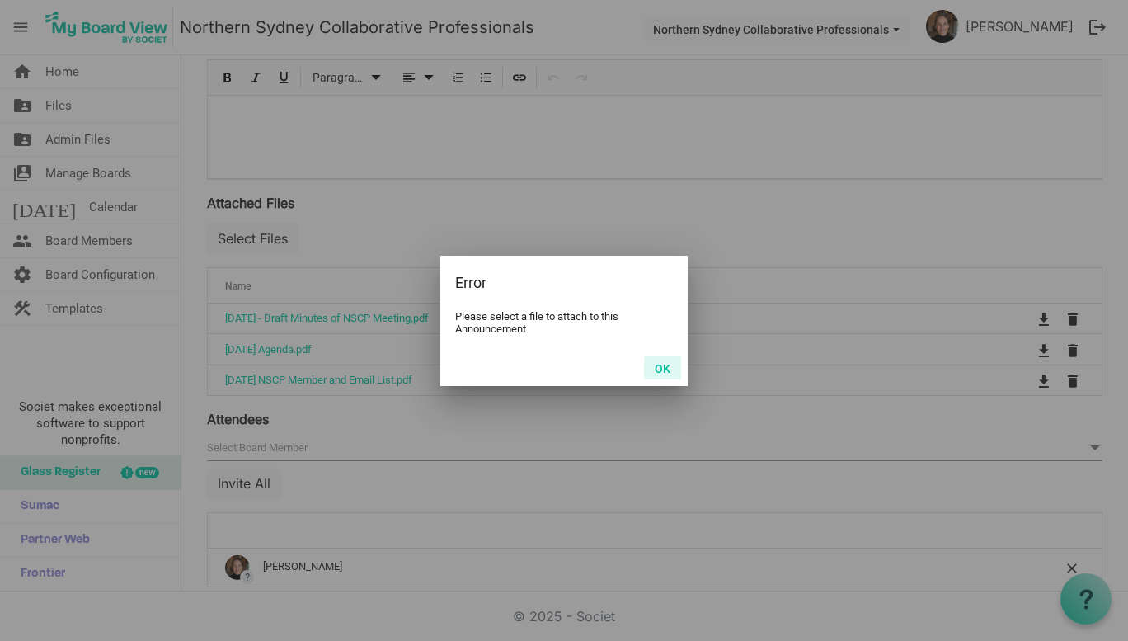
click at [663, 368] on button "OK" at bounding box center [662, 367] width 37 height 23
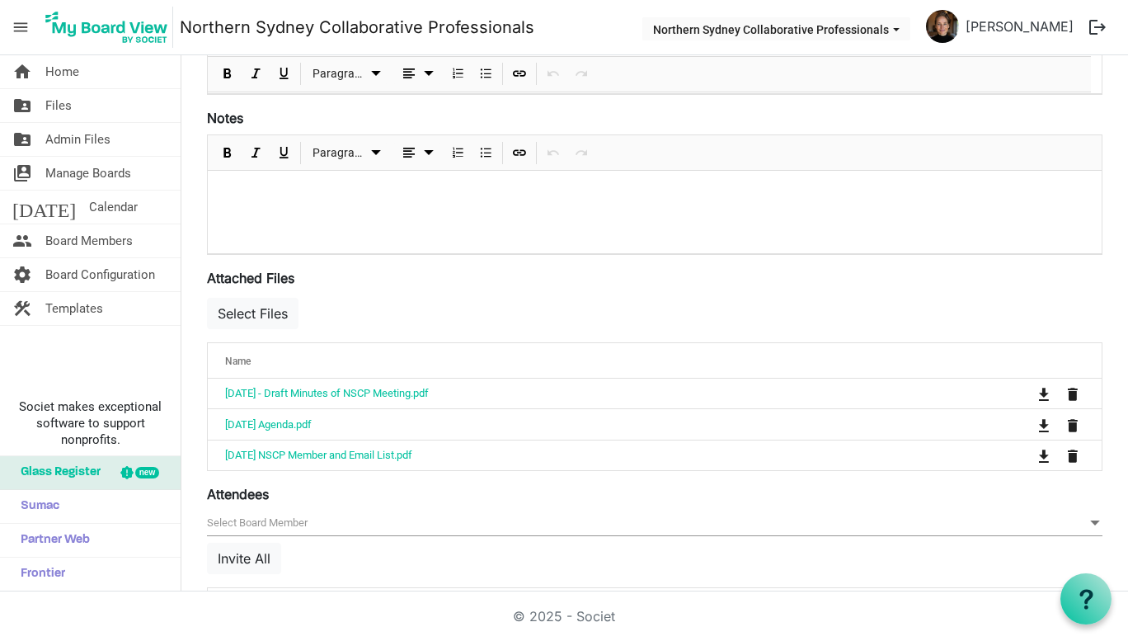
scroll to position [0, 0]
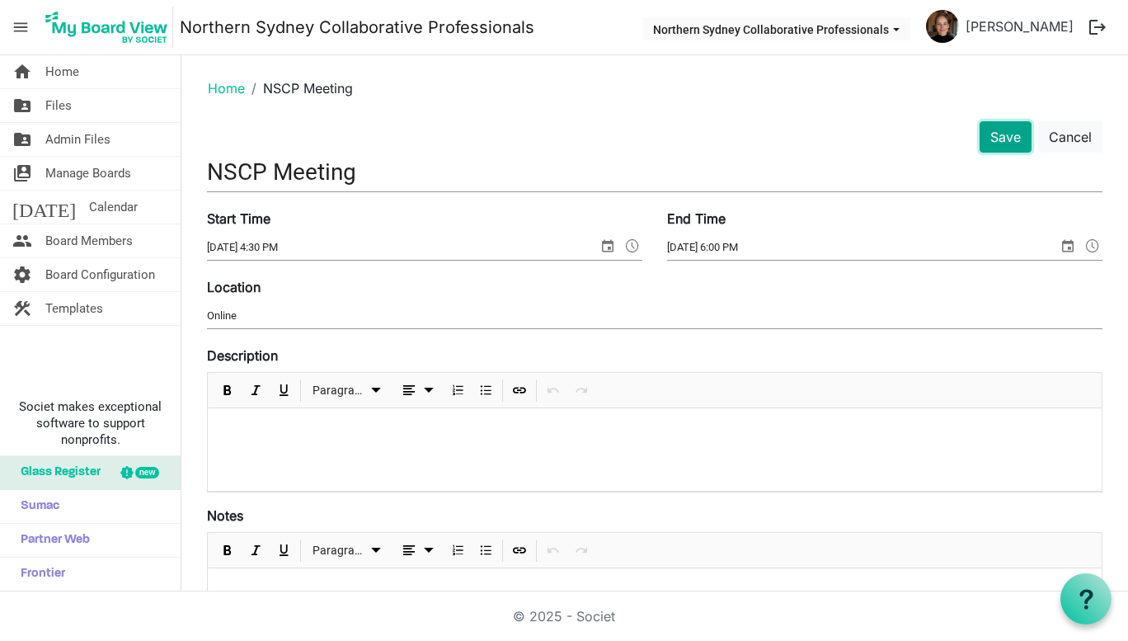
click at [993, 131] on button "Save" at bounding box center [1005, 136] width 52 height 31
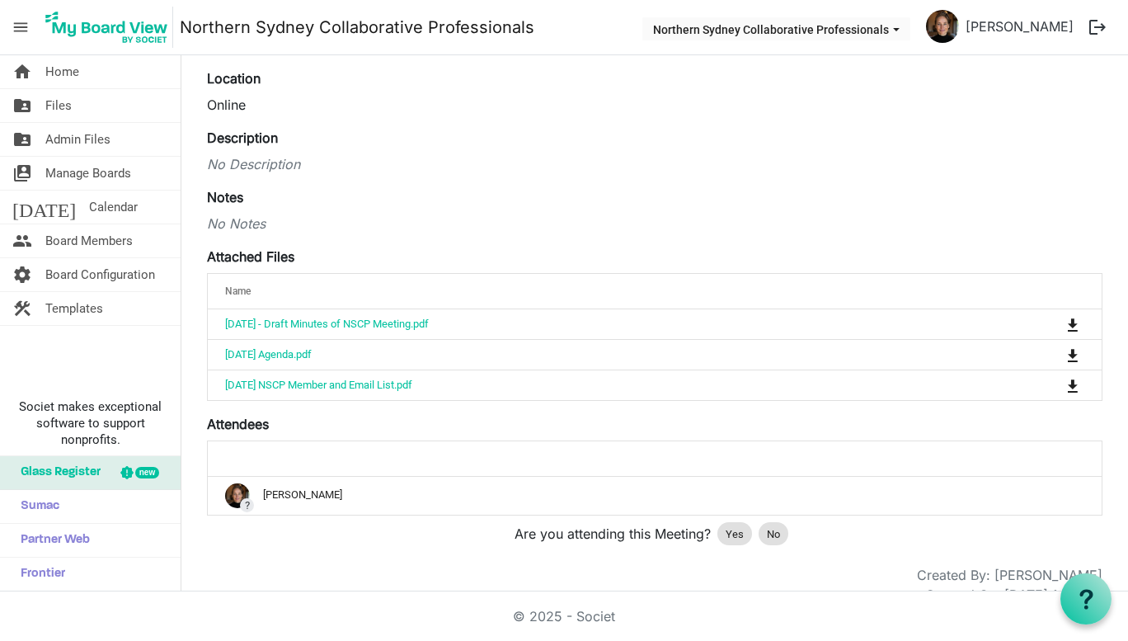
scroll to position [146, 0]
click at [726, 539] on span "Yes" at bounding box center [734, 533] width 18 height 16
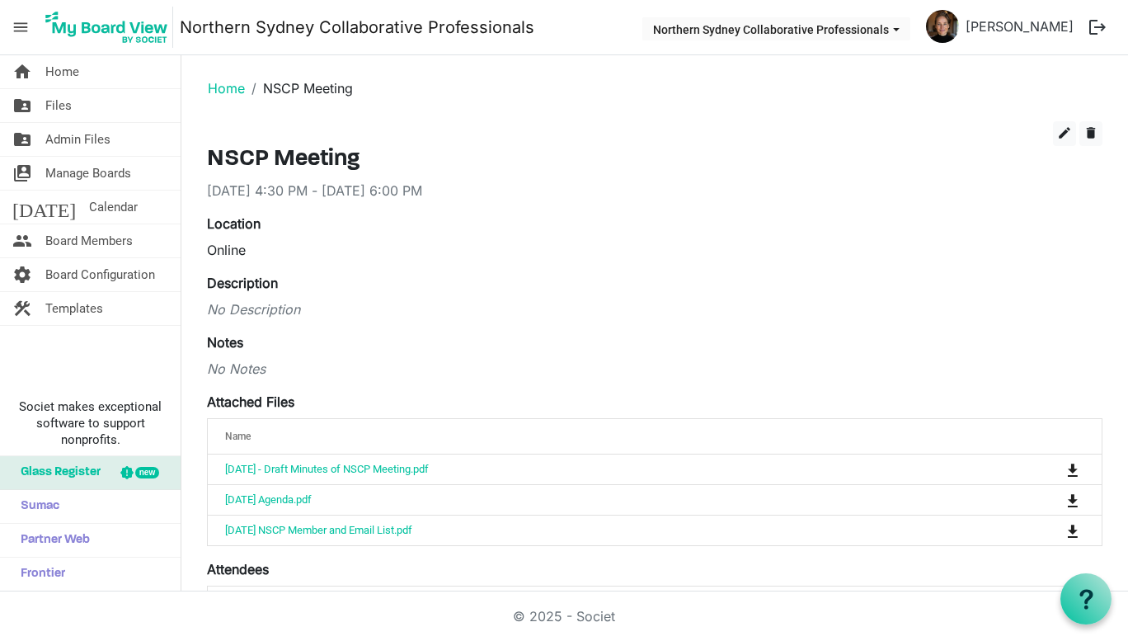
click at [697, 252] on div "Online" at bounding box center [654, 250] width 895 height 20
